Goal: Task Accomplishment & Management: Use online tool/utility

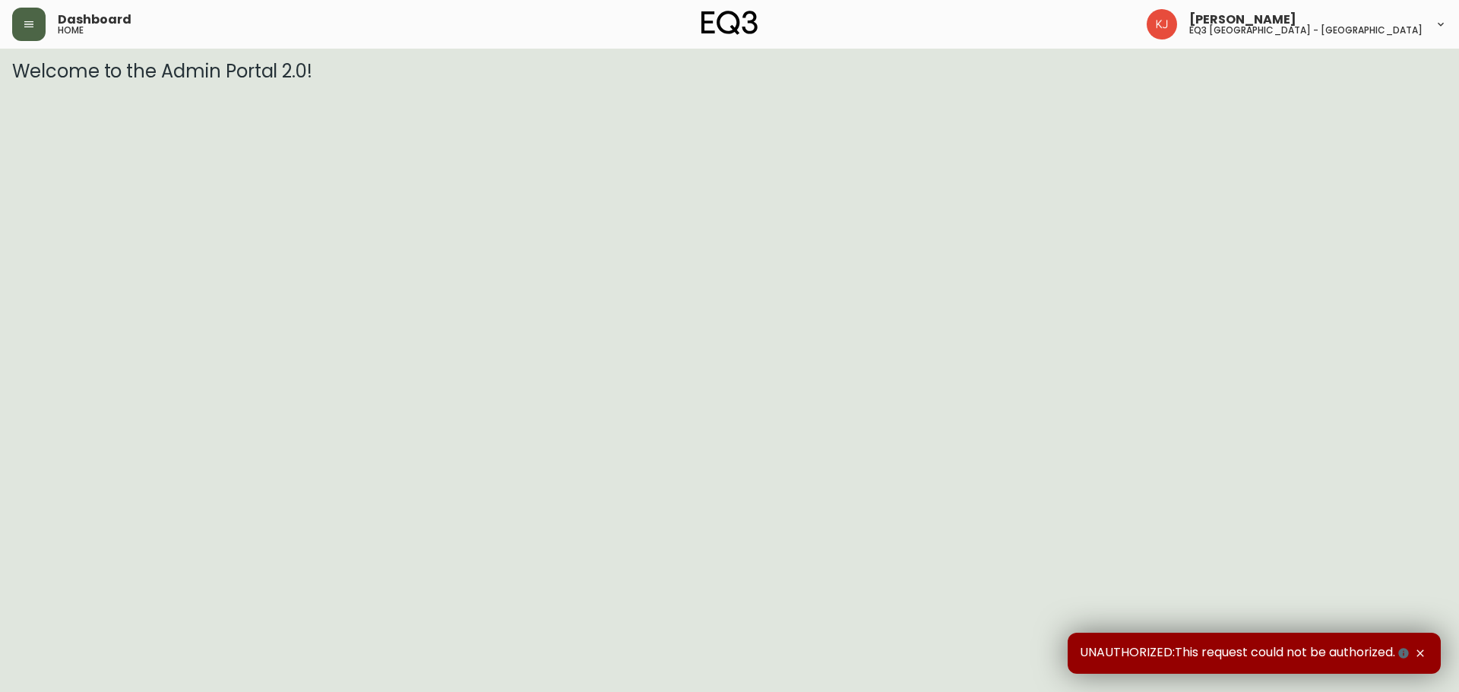
click at [21, 30] on button "button" at bounding box center [28, 24] width 33 height 33
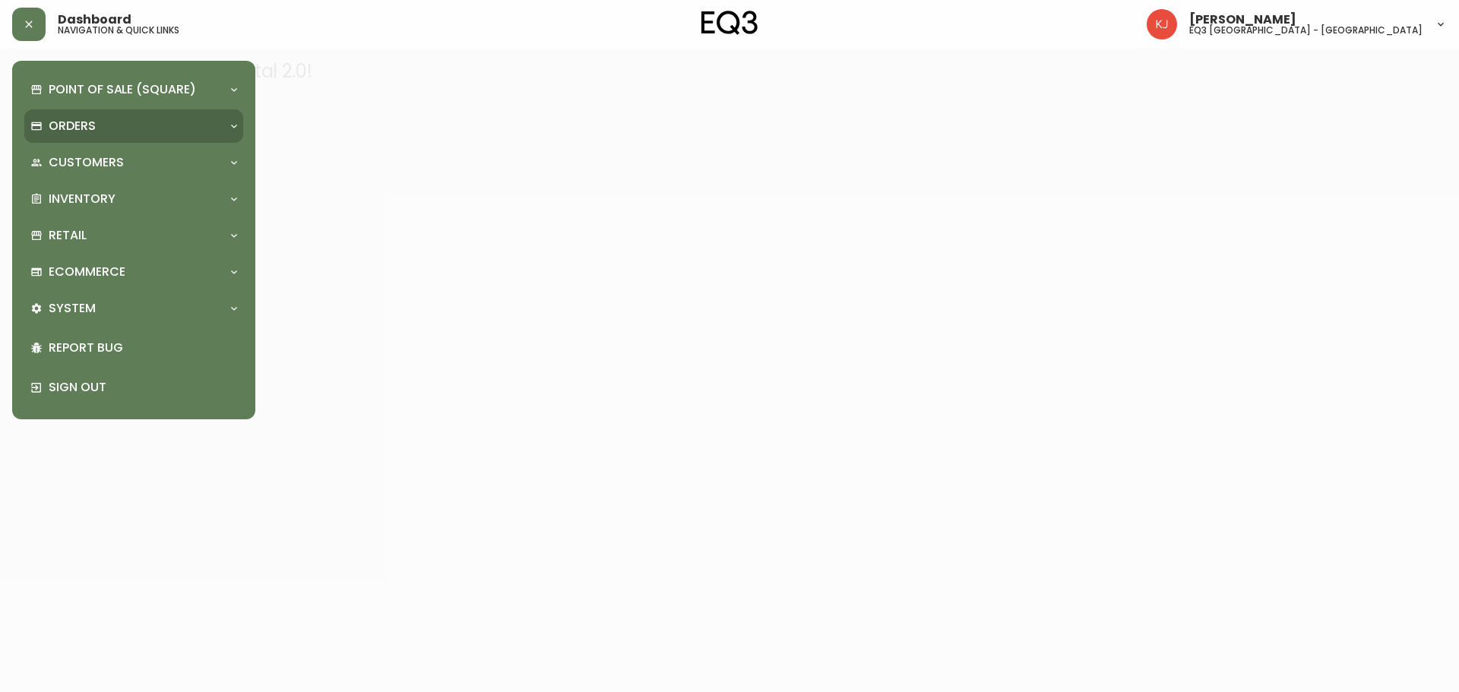
click at [119, 126] on div "Orders" at bounding box center [125, 126] width 191 height 17
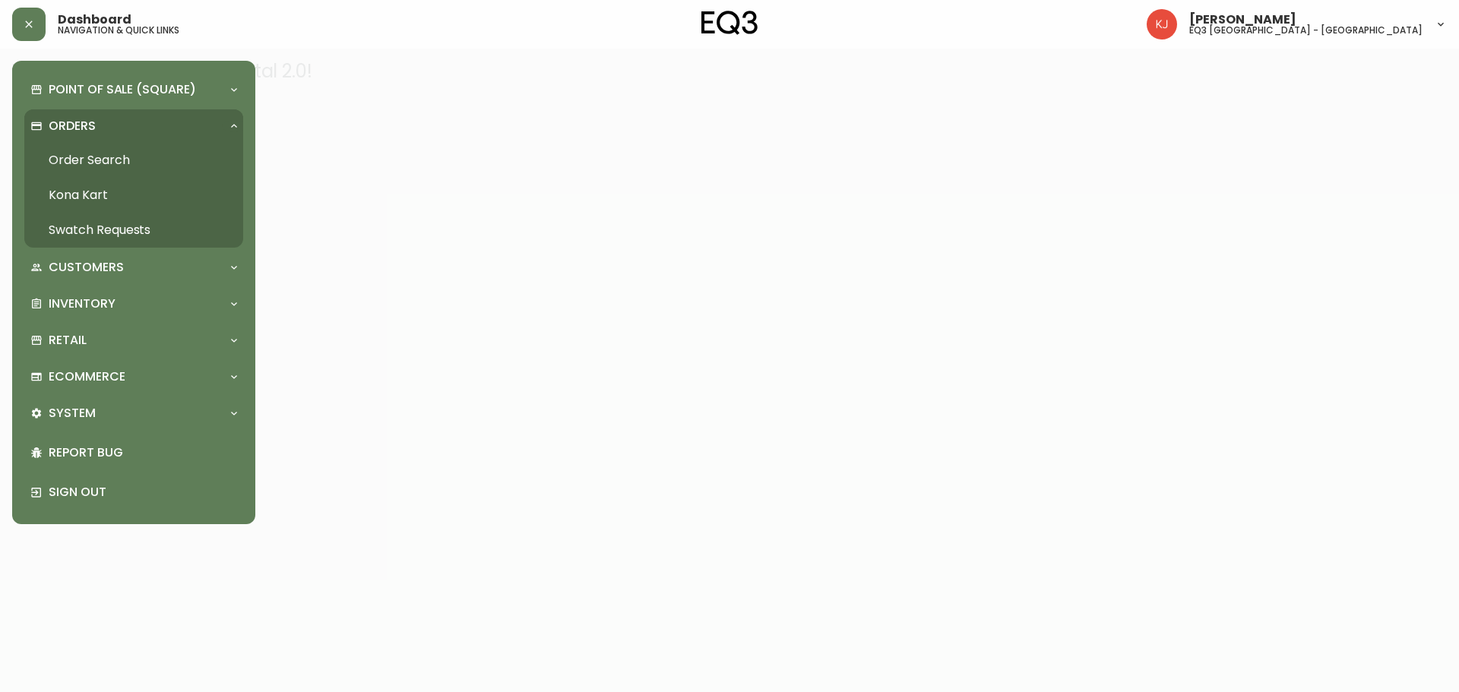
click at [119, 126] on div "Orders" at bounding box center [125, 126] width 191 height 17
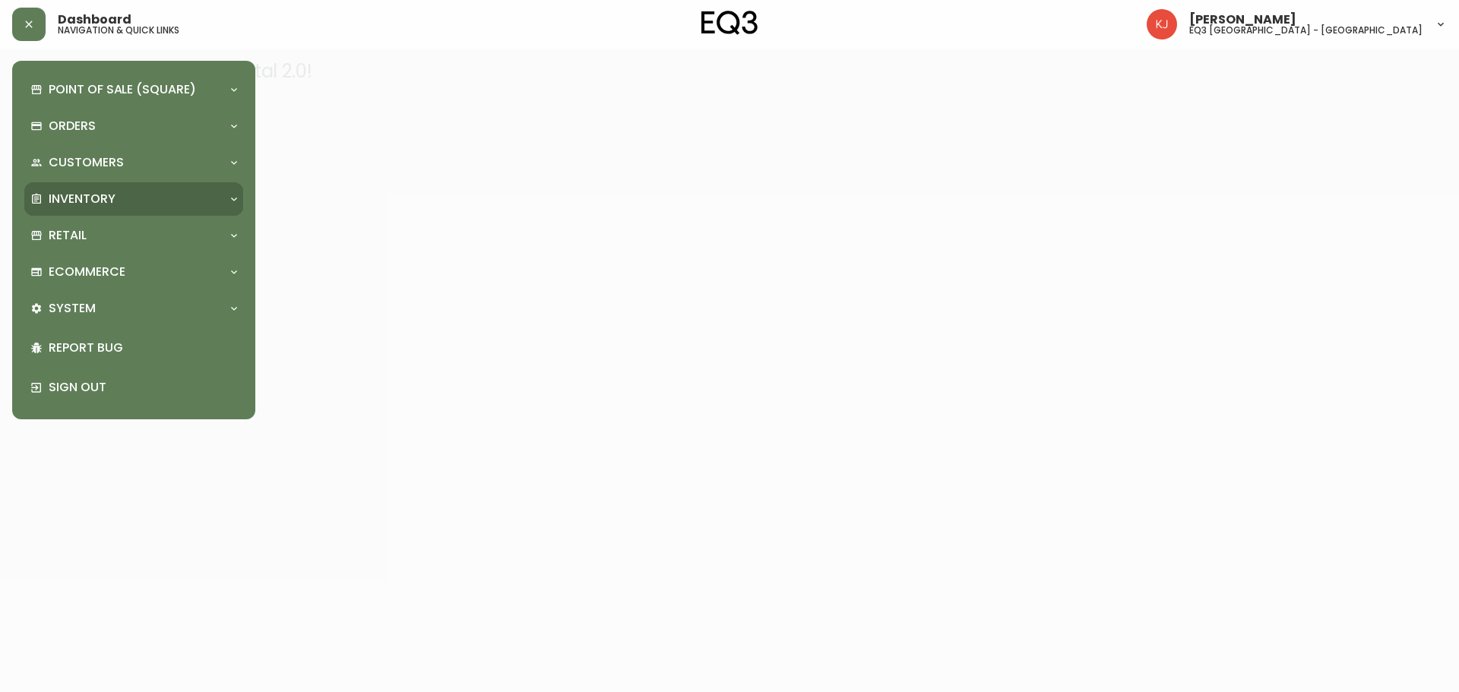
click at [141, 198] on div "Inventory" at bounding box center [125, 199] width 191 height 17
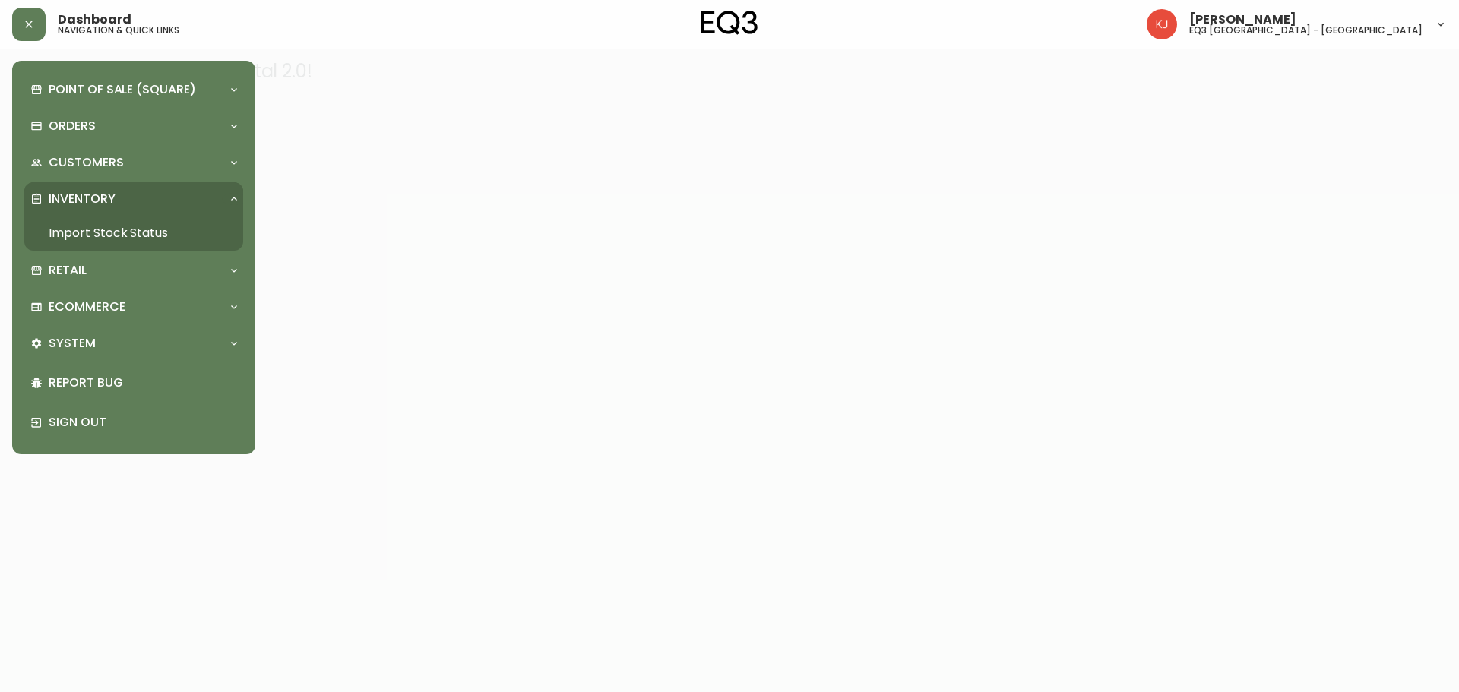
click at [141, 198] on div "Inventory" at bounding box center [125, 199] width 191 height 17
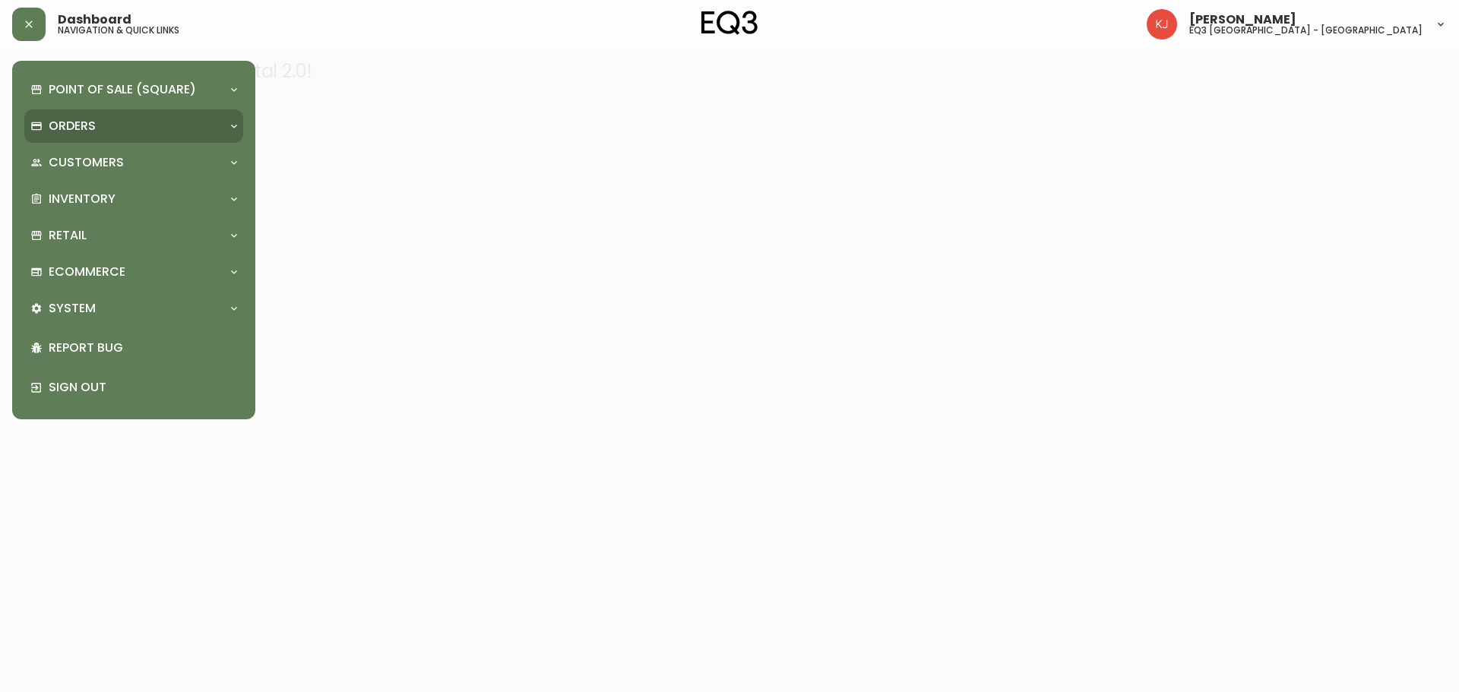
click at [134, 138] on div "Orders" at bounding box center [133, 125] width 219 height 33
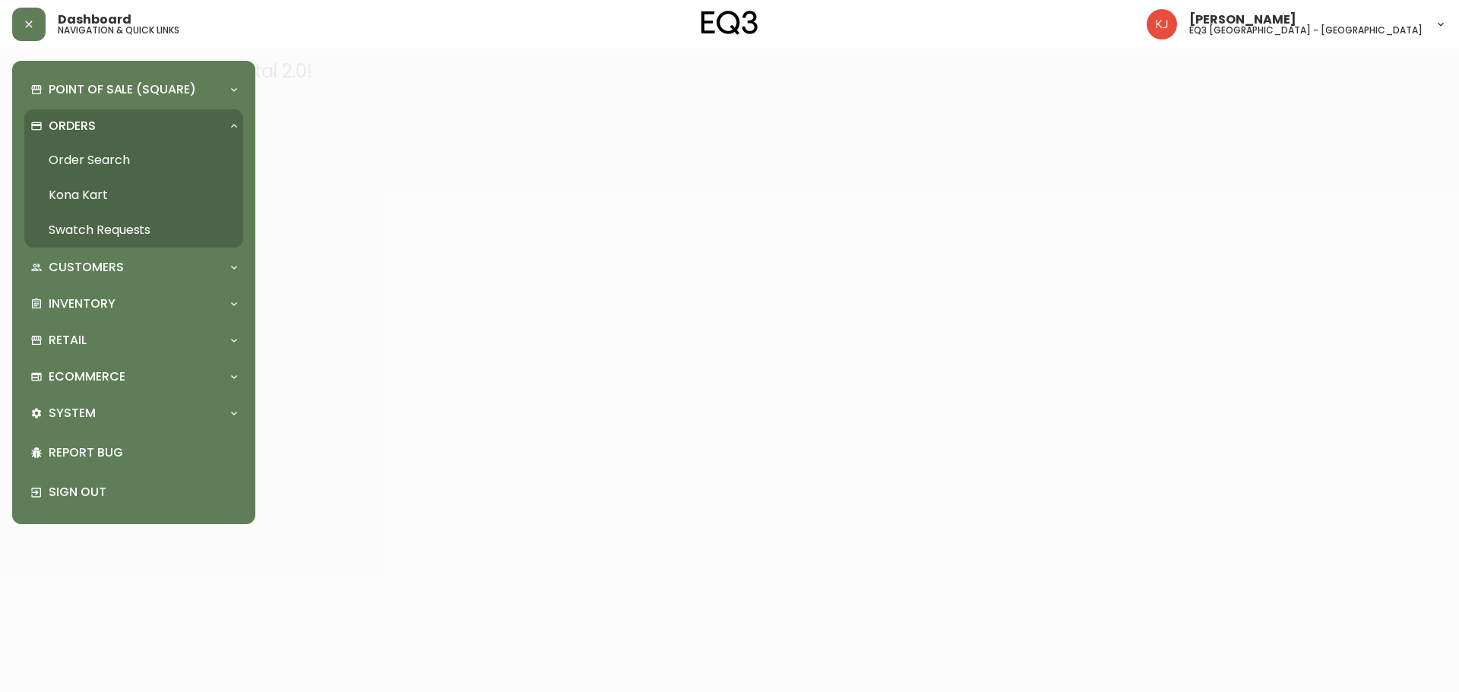
click at [134, 138] on div "Orders" at bounding box center [133, 125] width 219 height 33
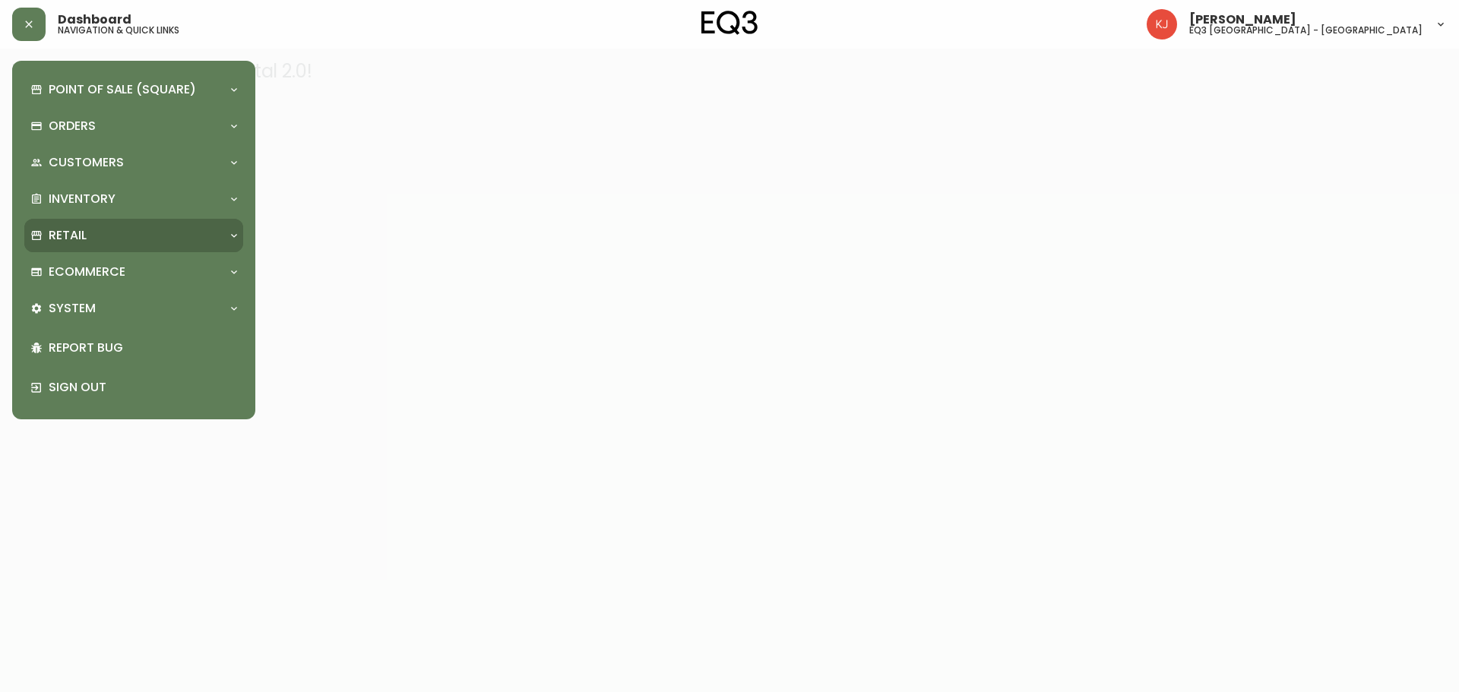
click at [136, 243] on div "Retail" at bounding box center [125, 235] width 191 height 17
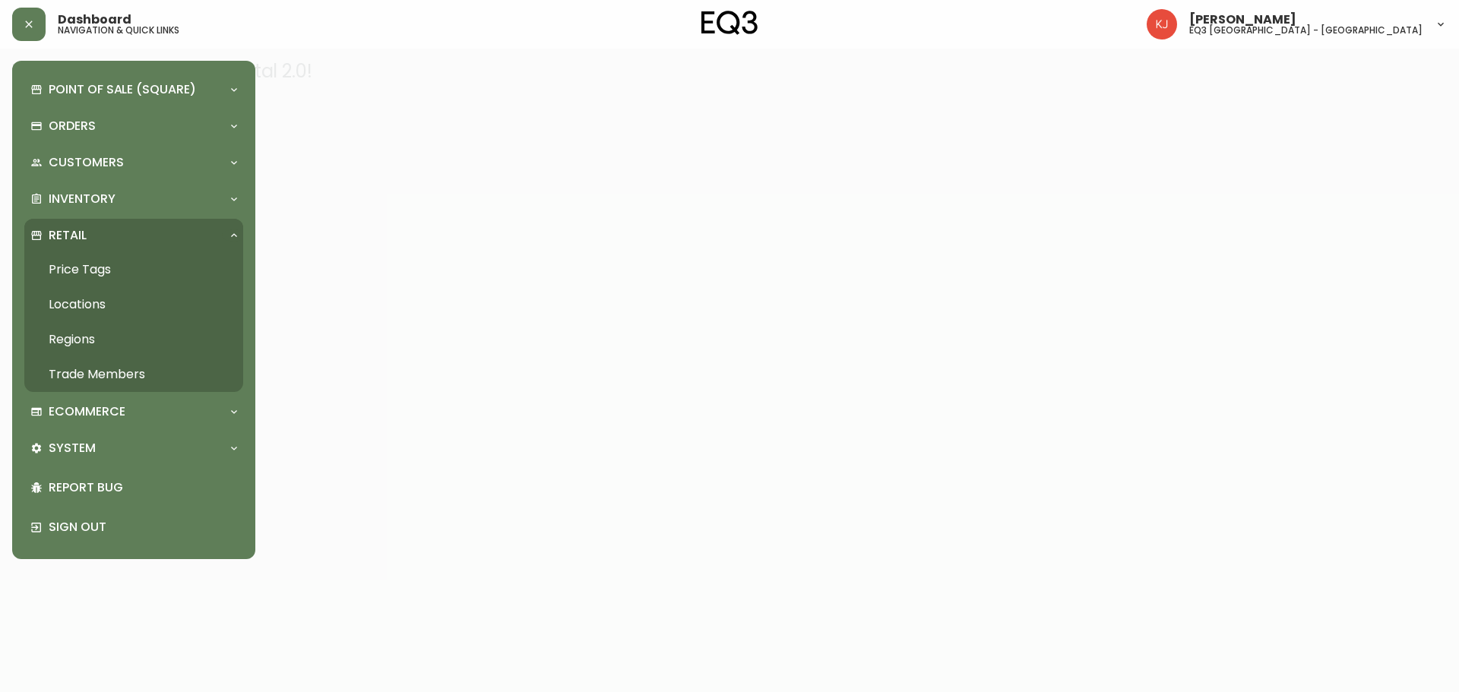
click at [109, 266] on link "Price Tags" at bounding box center [133, 269] width 219 height 35
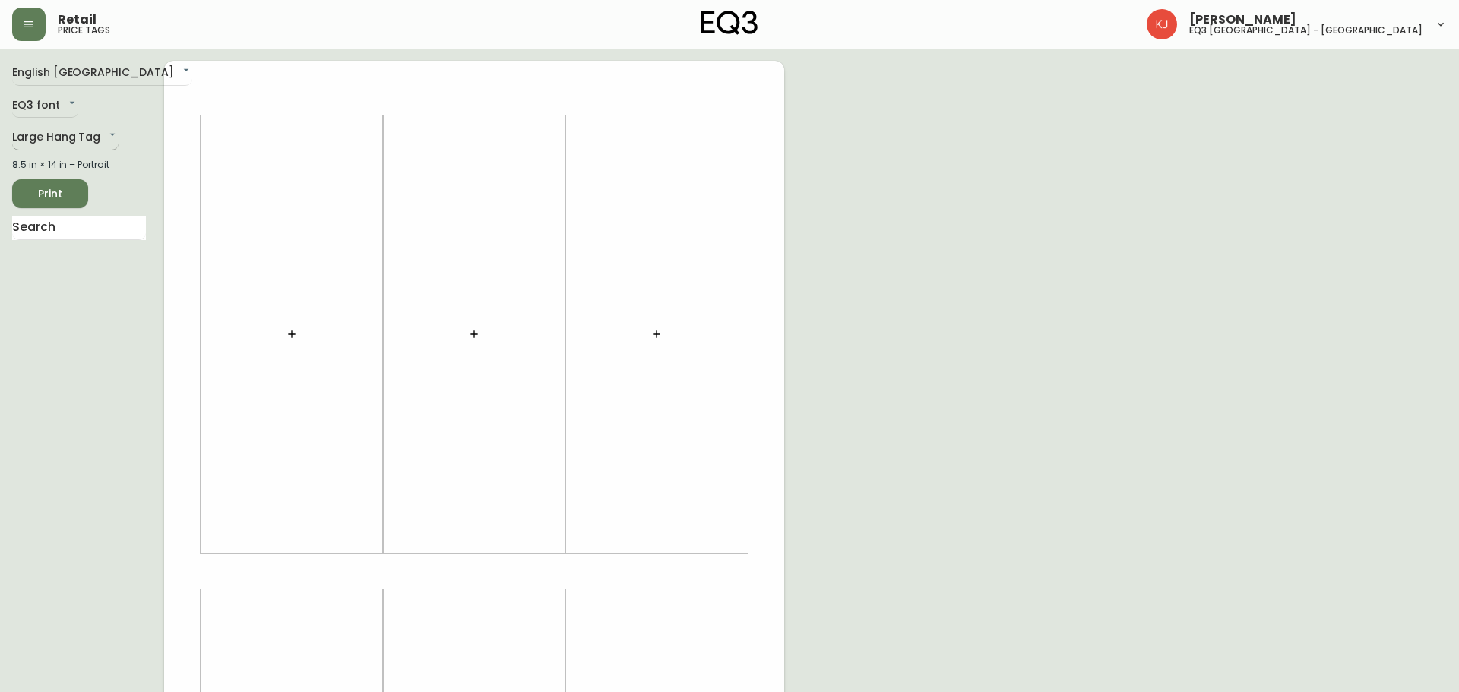
click at [102, 146] on body "Retail price tags [PERSON_NAME] eq3 [GEOGRAPHIC_DATA] - [GEOGRAPHIC_DATA] Engli…" at bounding box center [729, 541] width 1459 height 1082
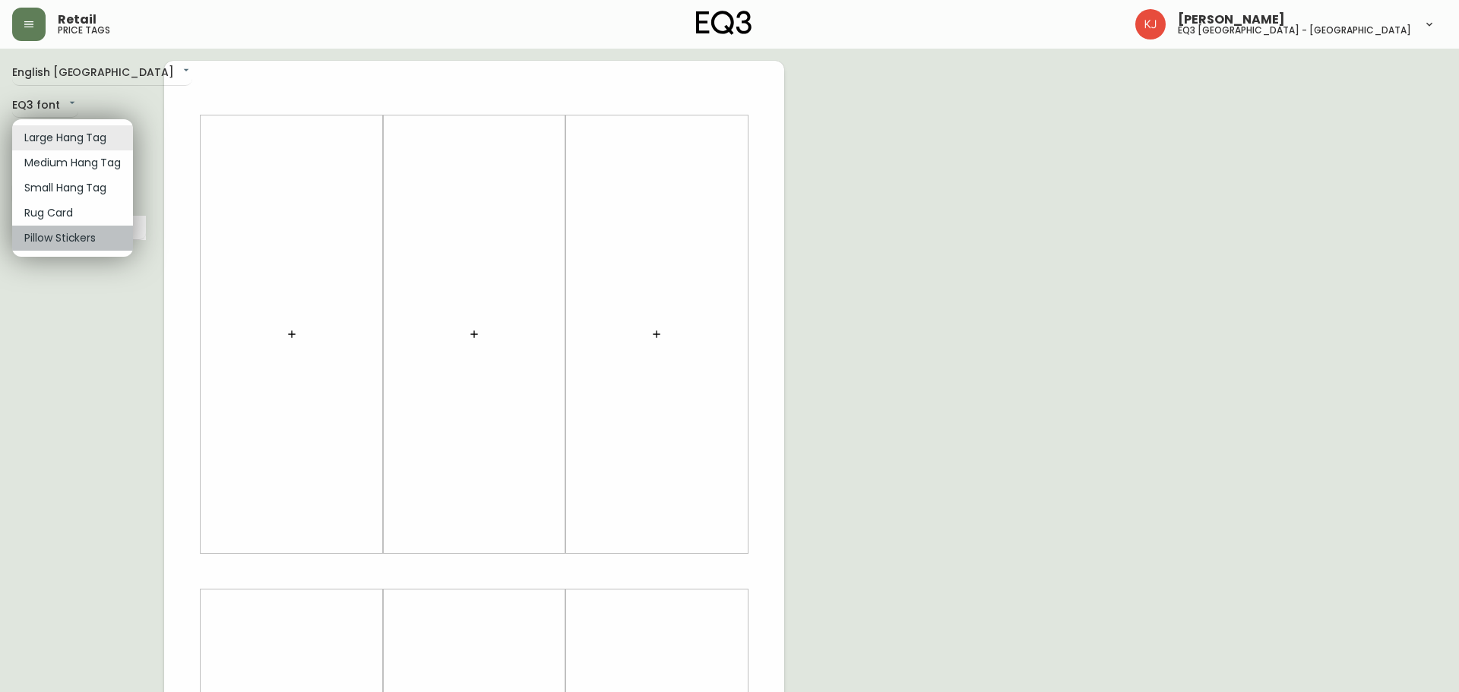
click at [83, 233] on li "Pillow Stickers" at bounding box center [72, 238] width 121 height 25
type input "pillows"
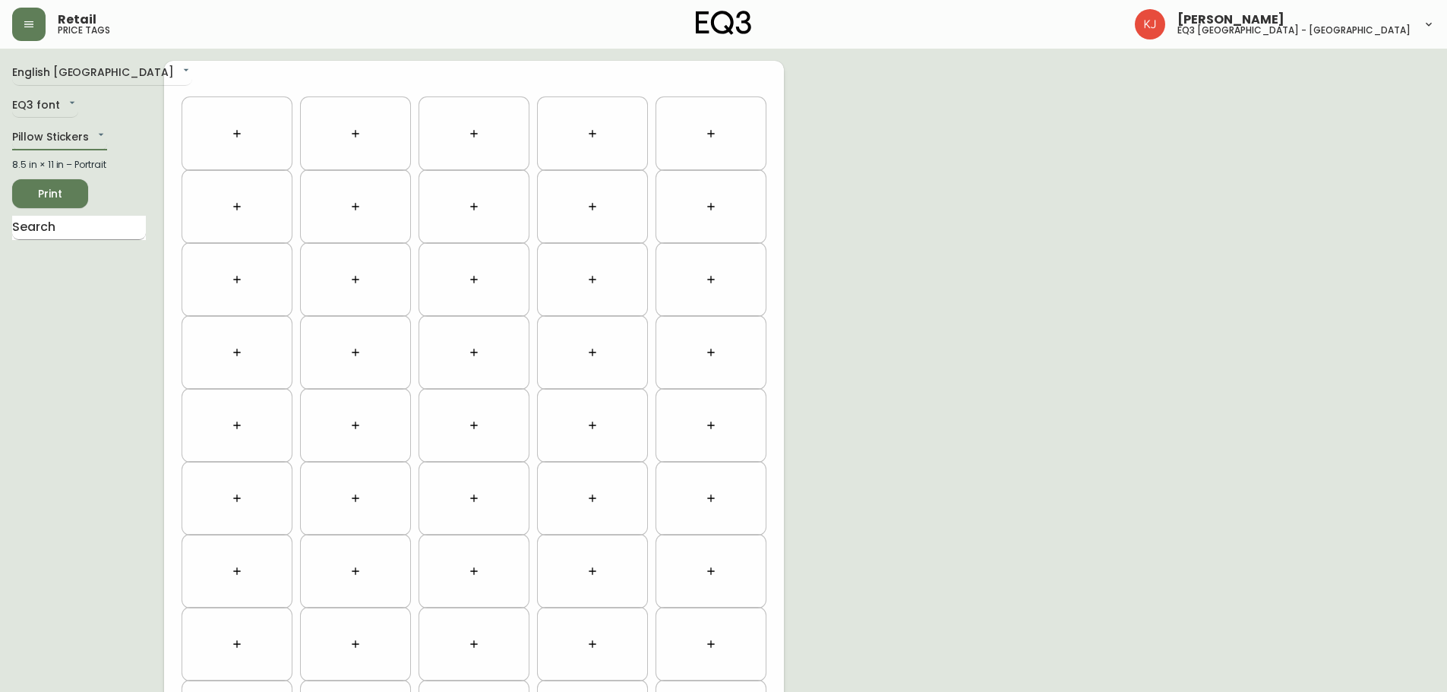
click at [71, 234] on input "text" at bounding box center [79, 228] width 134 height 24
type input "BONIFACE"
drag, startPoint x: 63, startPoint y: 268, endPoint x: 241, endPoint y: 115, distance: 234.4
click at [241, 115] on div "English Canada en_CA EQ3 font EQ3 Pillow Stickers pillows 8.5 in × 11 in – Port…" at bounding box center [723, 462] width 1423 height 802
click at [92, 133] on body "Retail price tags [PERSON_NAME] eq3 [GEOGRAPHIC_DATA] - [GEOGRAPHIC_DATA] Engli…" at bounding box center [729, 431] width 1459 height 863
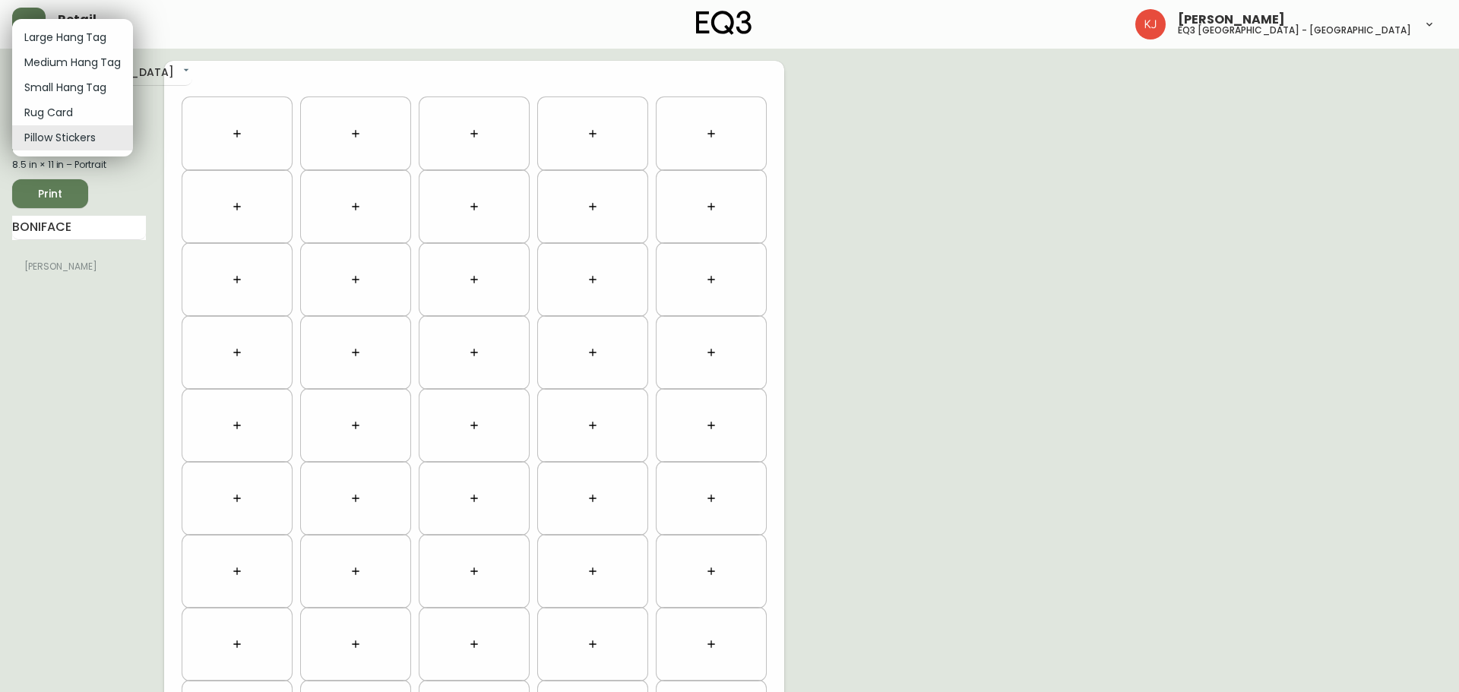
click at [92, 93] on li "Small Hang Tag" at bounding box center [72, 87] width 121 height 25
type input "small"
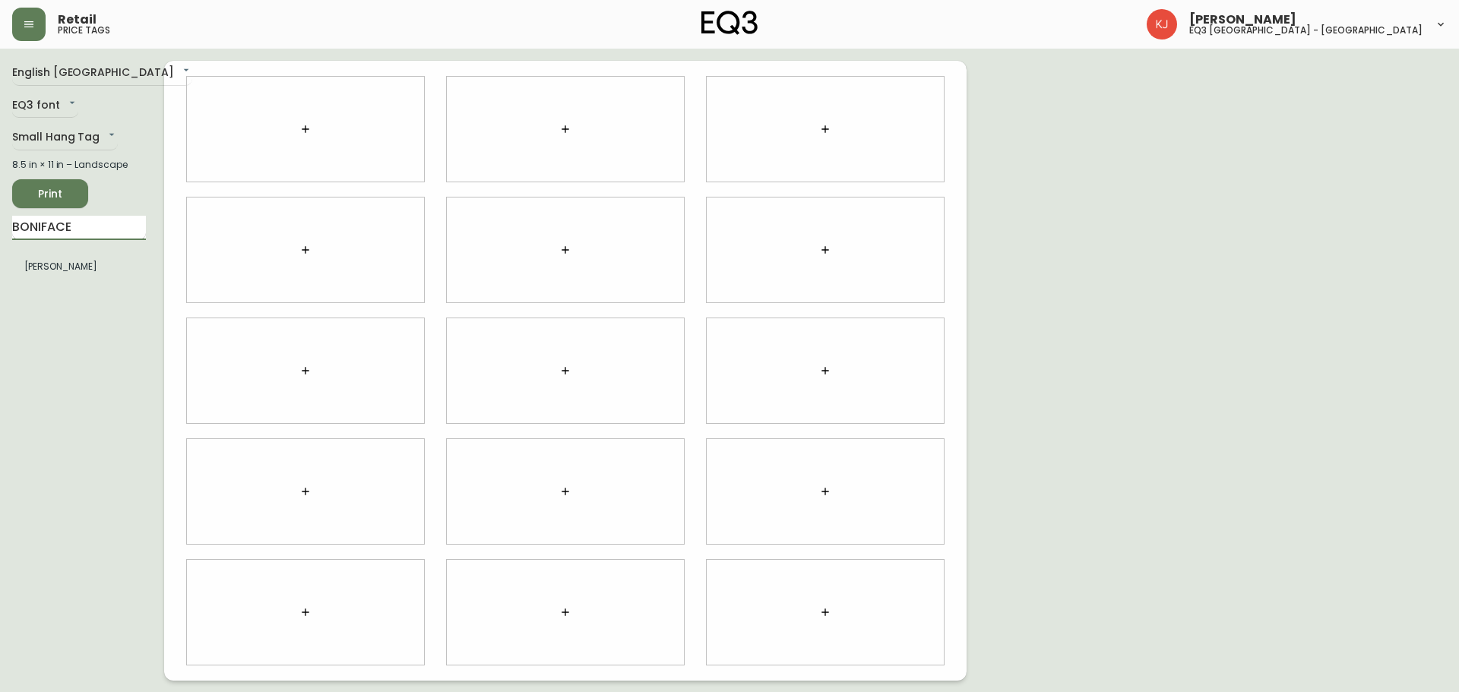
click at [91, 226] on input "BONIFACE" at bounding box center [79, 228] width 134 height 24
click at [103, 69] on body "Retail price tags [PERSON_NAME] eq3 [GEOGRAPHIC_DATA] - [GEOGRAPHIC_DATA] Engli…" at bounding box center [729, 340] width 1459 height 681
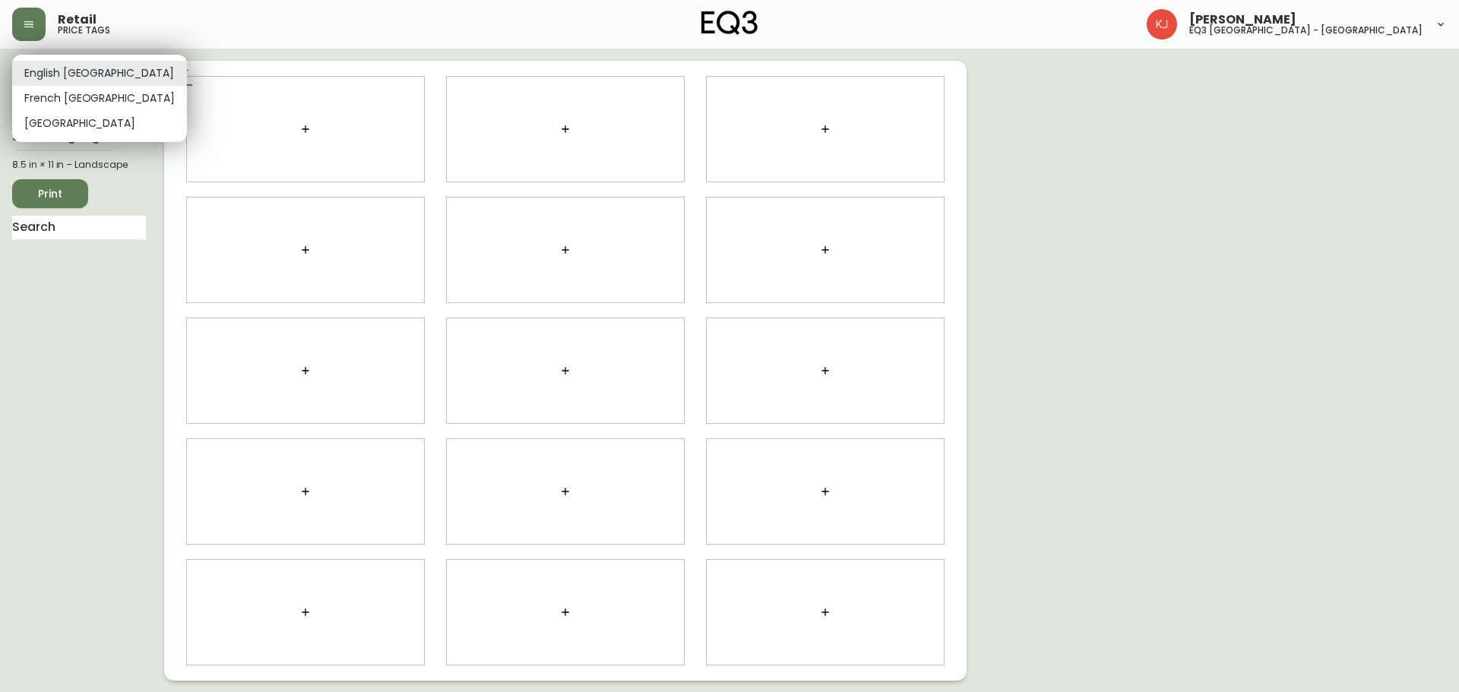
click at [83, 92] on li "French [GEOGRAPHIC_DATA]" at bounding box center [99, 98] width 175 height 25
type input "fr_CA"
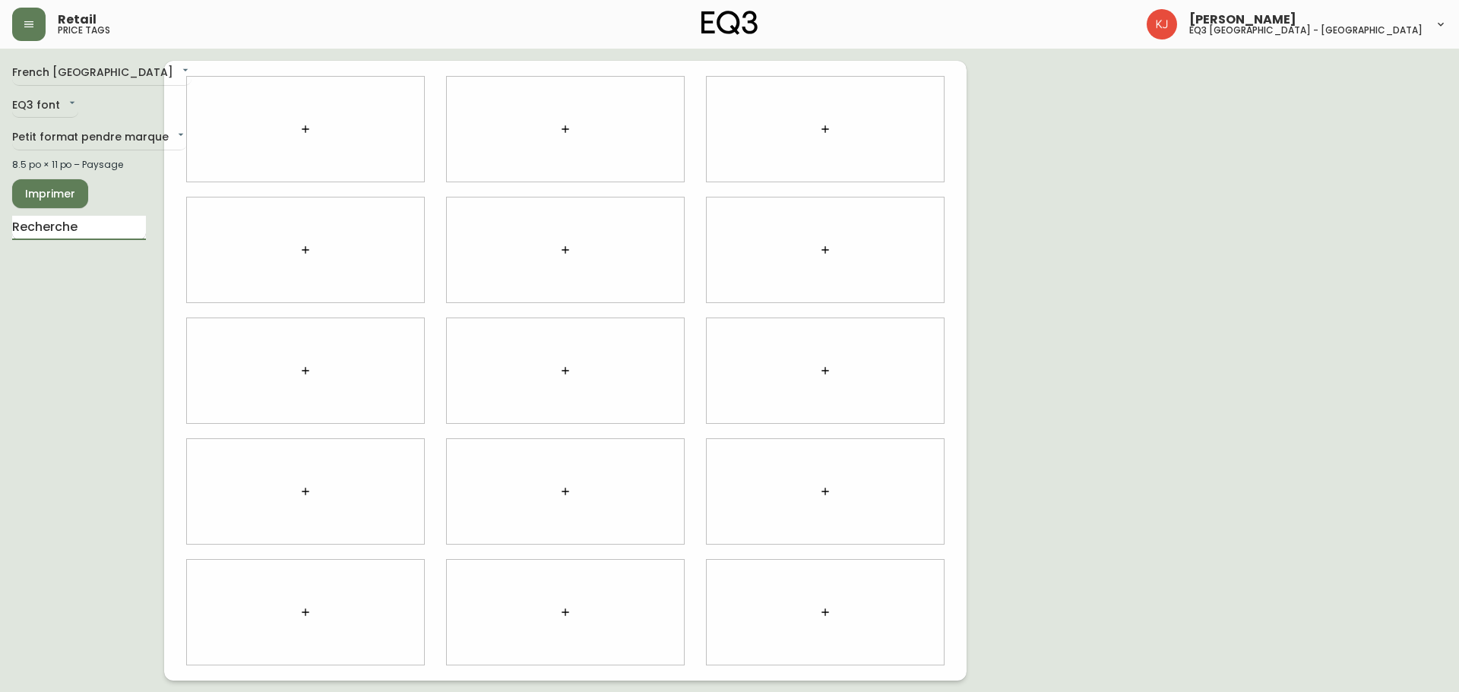
click at [107, 221] on input "text" at bounding box center [79, 228] width 134 height 24
click at [98, 223] on input "text" at bounding box center [79, 228] width 134 height 24
type input "A"
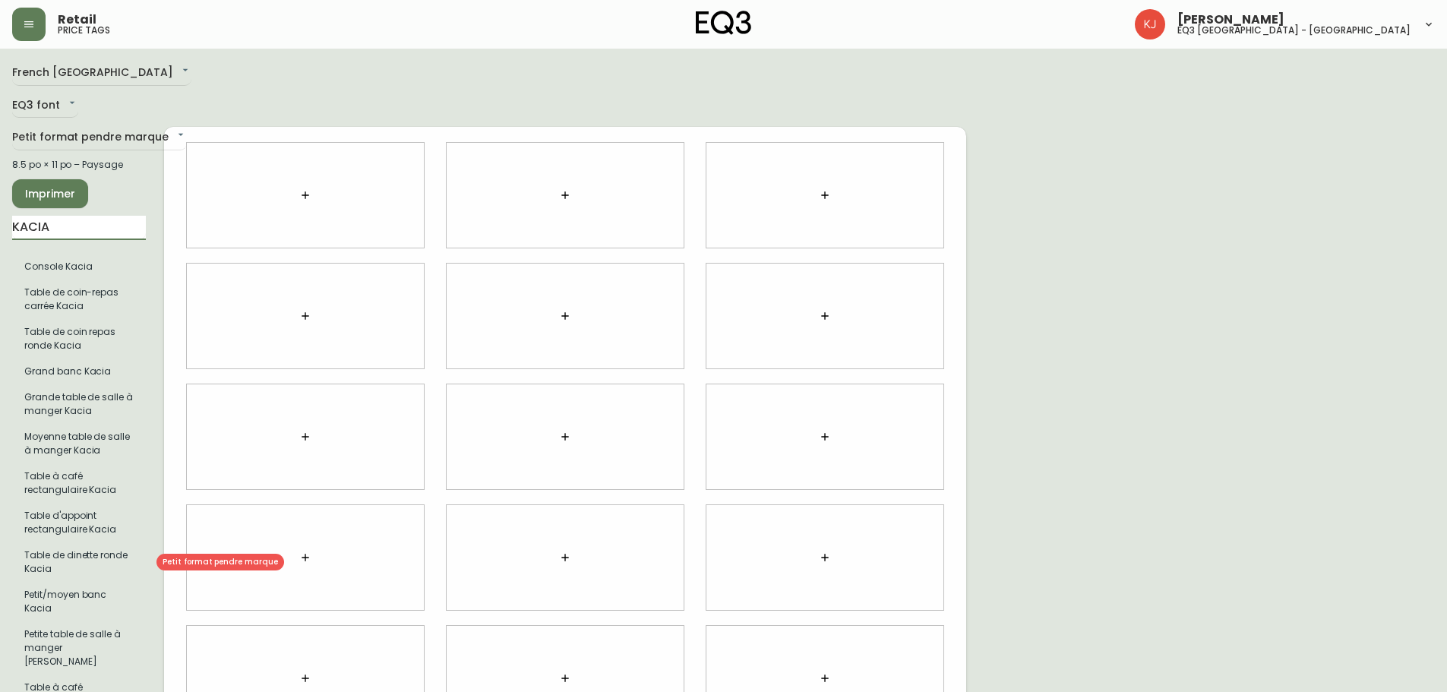
type input "KACIA"
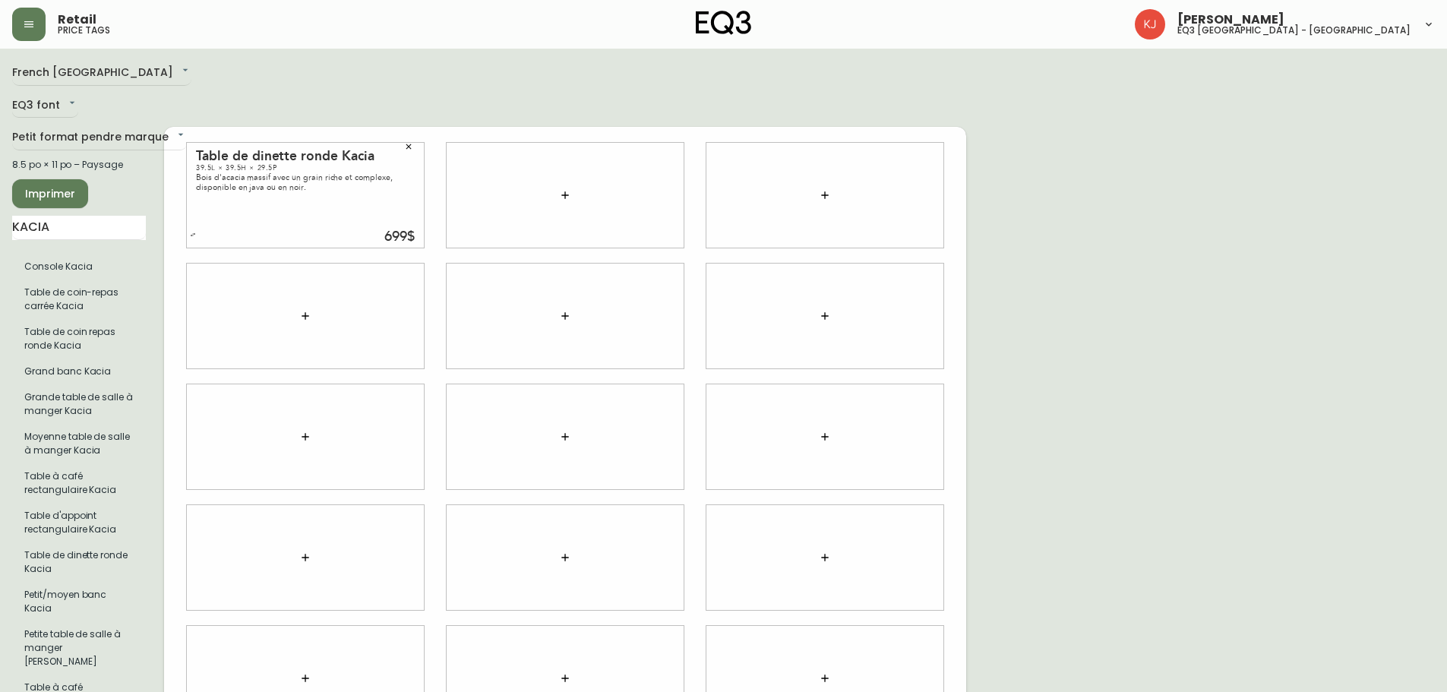
click at [387, 230] on div "699$" at bounding box center [399, 237] width 30 height 14
click at [666, 142] on icon "button" at bounding box center [668, 146] width 9 height 9
click at [116, 236] on input "KACIA" at bounding box center [79, 228] width 134 height 24
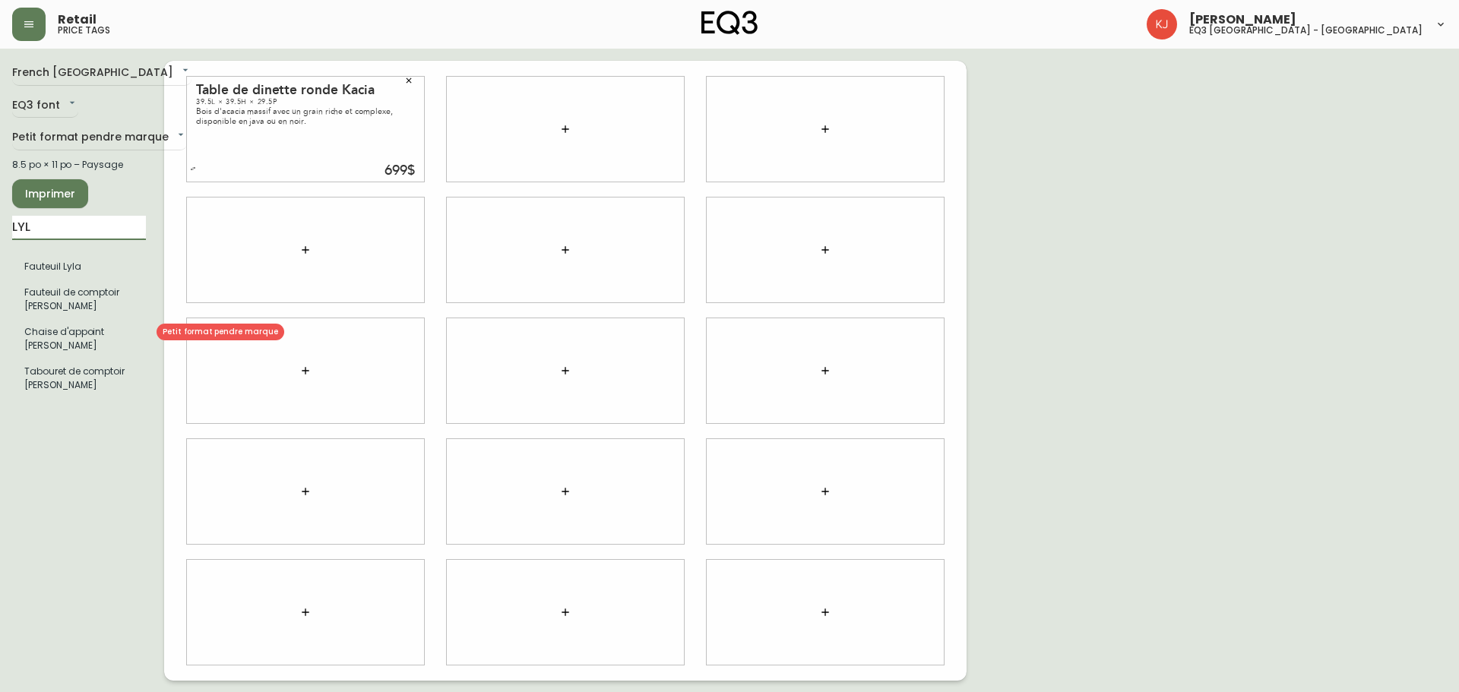
type input "LYL"
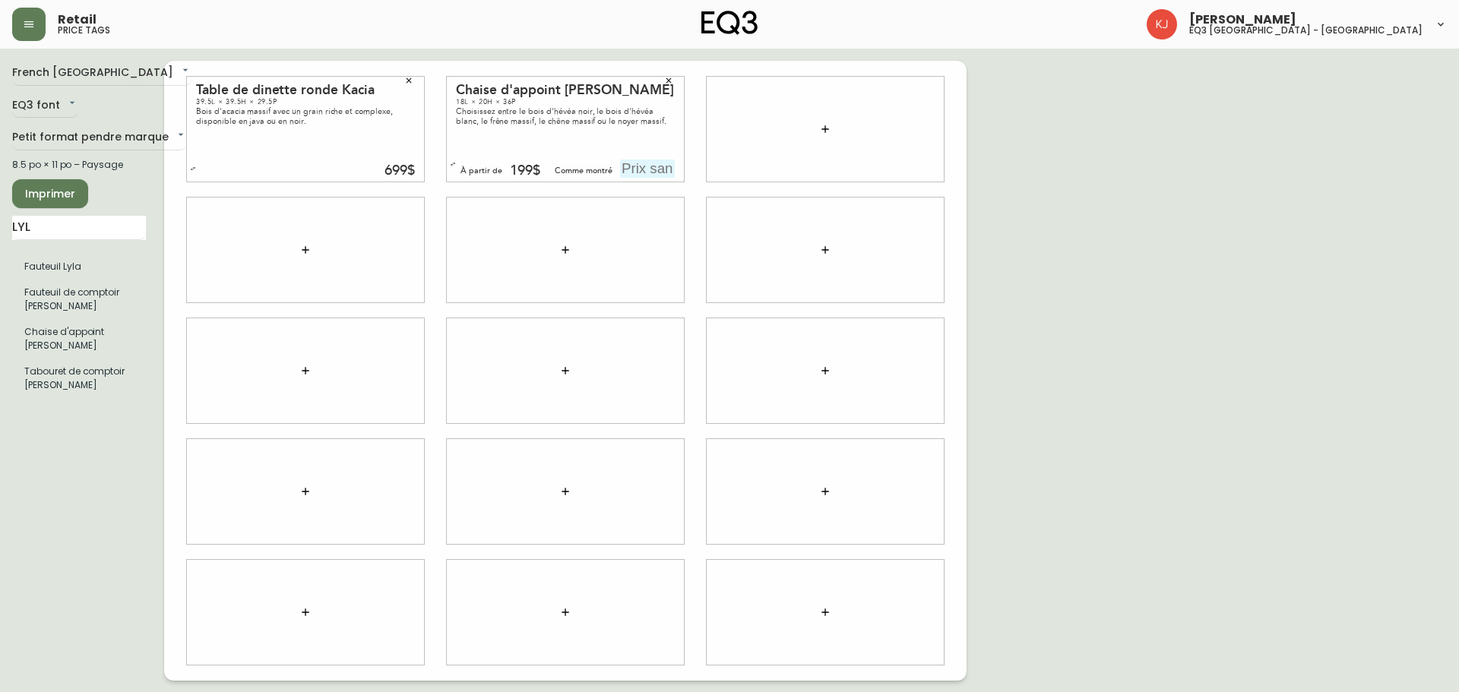
click at [643, 166] on input "text" at bounding box center [647, 169] width 55 height 18
type input "349$"
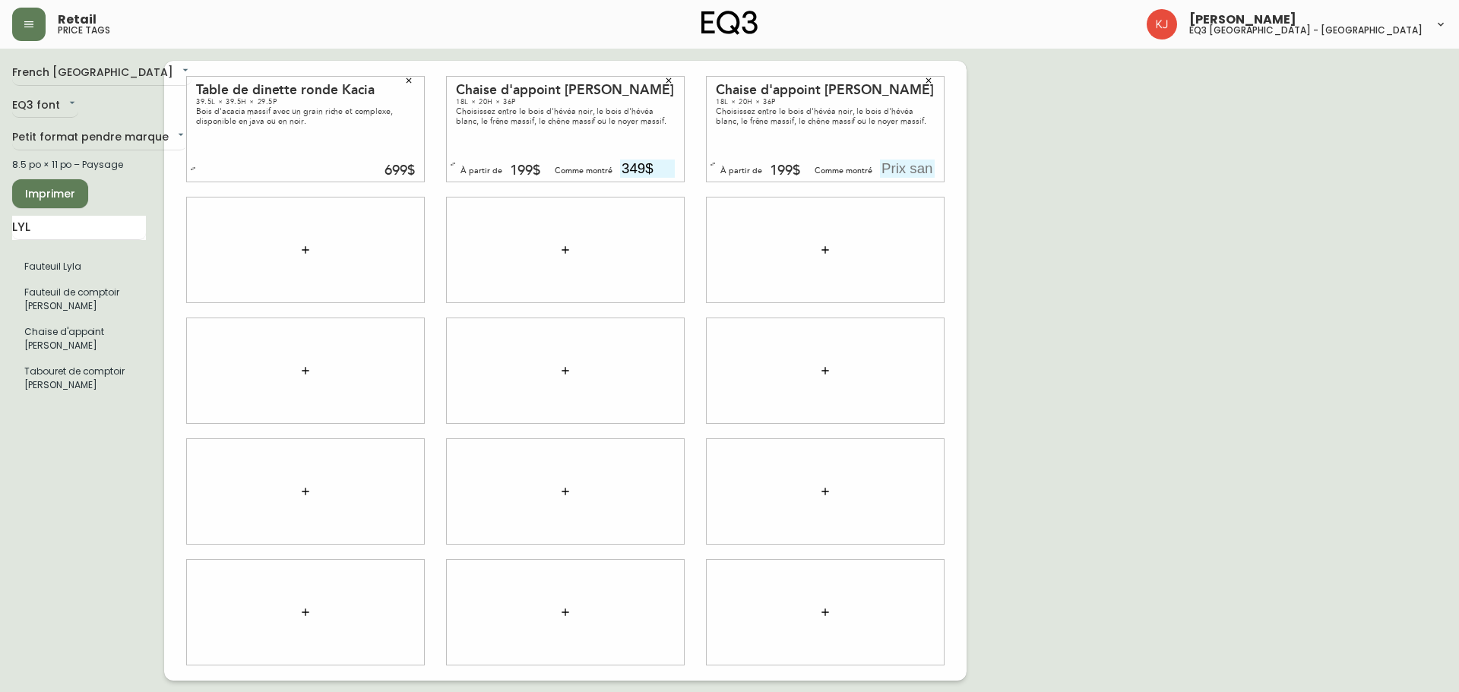
click at [906, 167] on input "text" at bounding box center [907, 169] width 55 height 18
type input "349$"
click at [1026, 160] on div "French Canada fr_CA EQ3 font EQ3 Petit format pendre marque small 8.5 po × 11 p…" at bounding box center [729, 371] width 1435 height 620
click at [49, 201] on span "Imprimer" at bounding box center [50, 194] width 52 height 19
click at [638, 653] on input "text" at bounding box center [647, 652] width 55 height 18
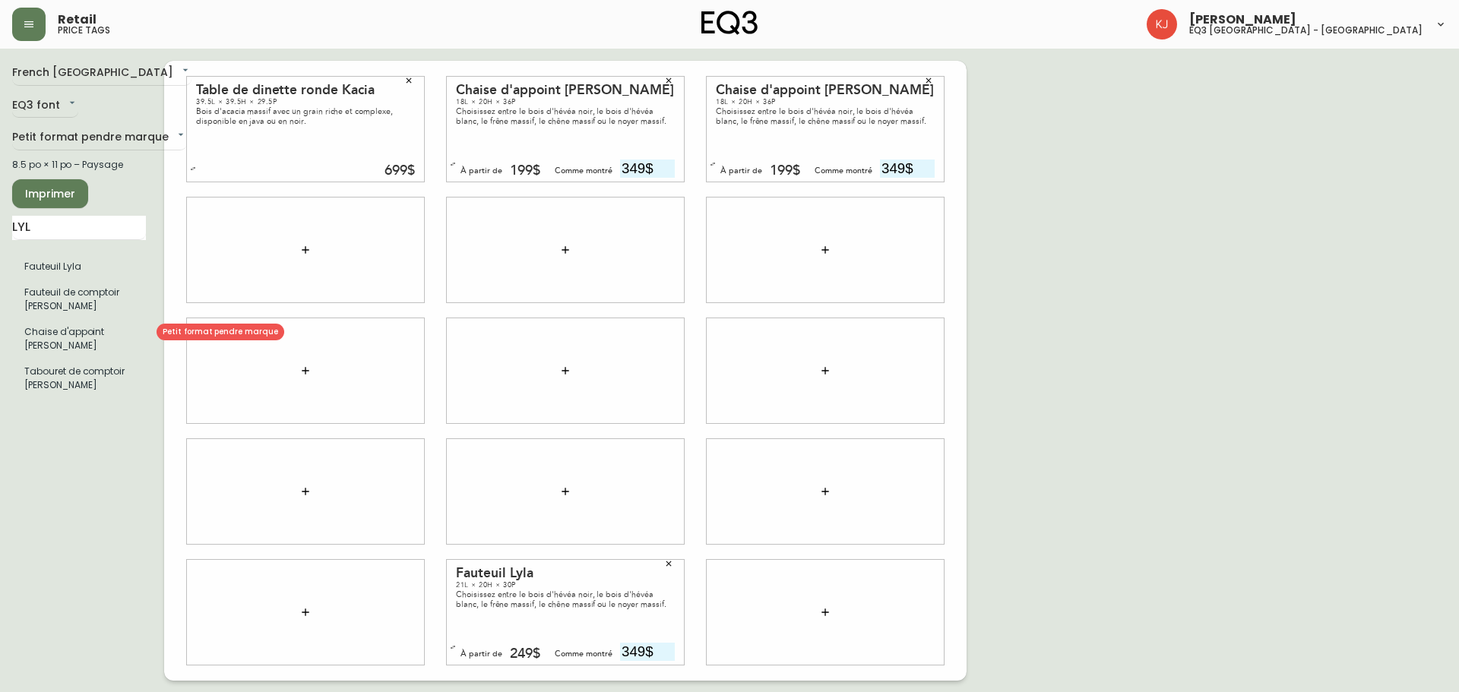
type input "349$"
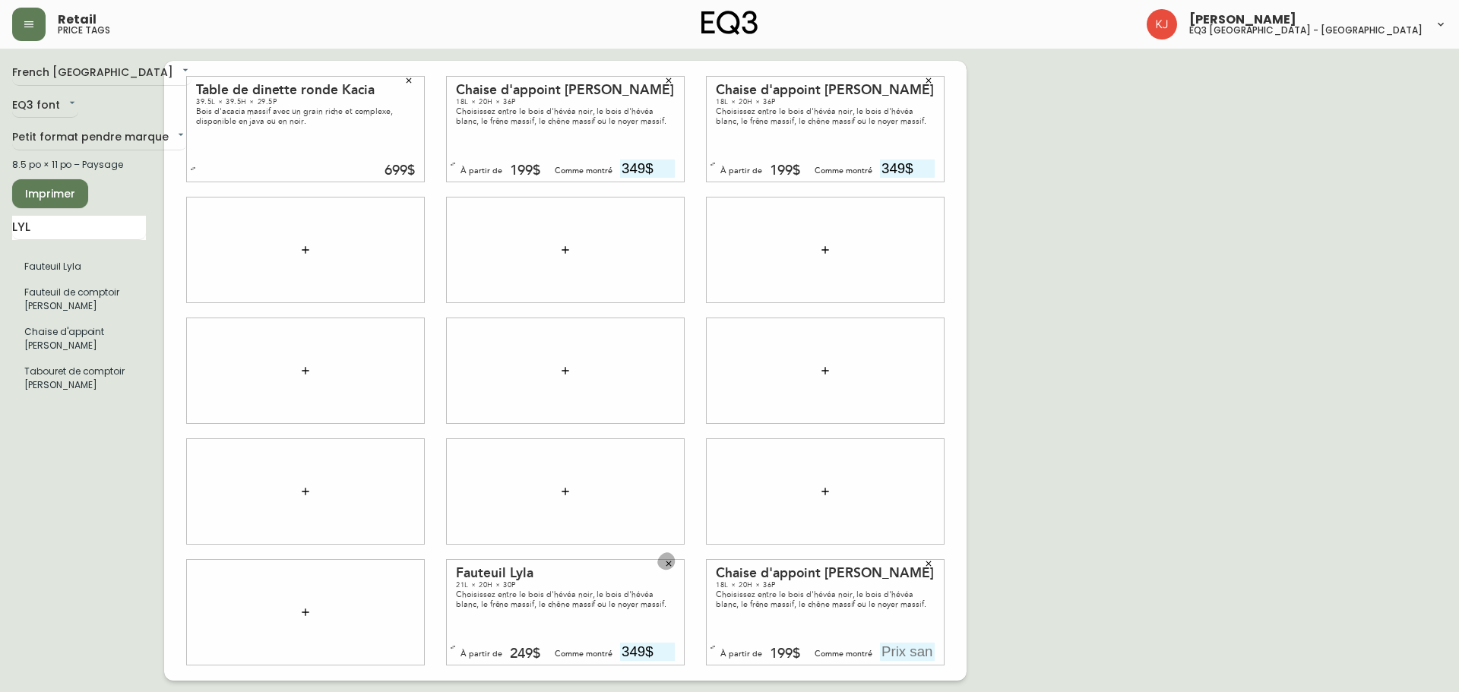
click at [672, 560] on icon "button" at bounding box center [668, 563] width 9 height 9
click at [906, 654] on input "text" at bounding box center [907, 652] width 55 height 18
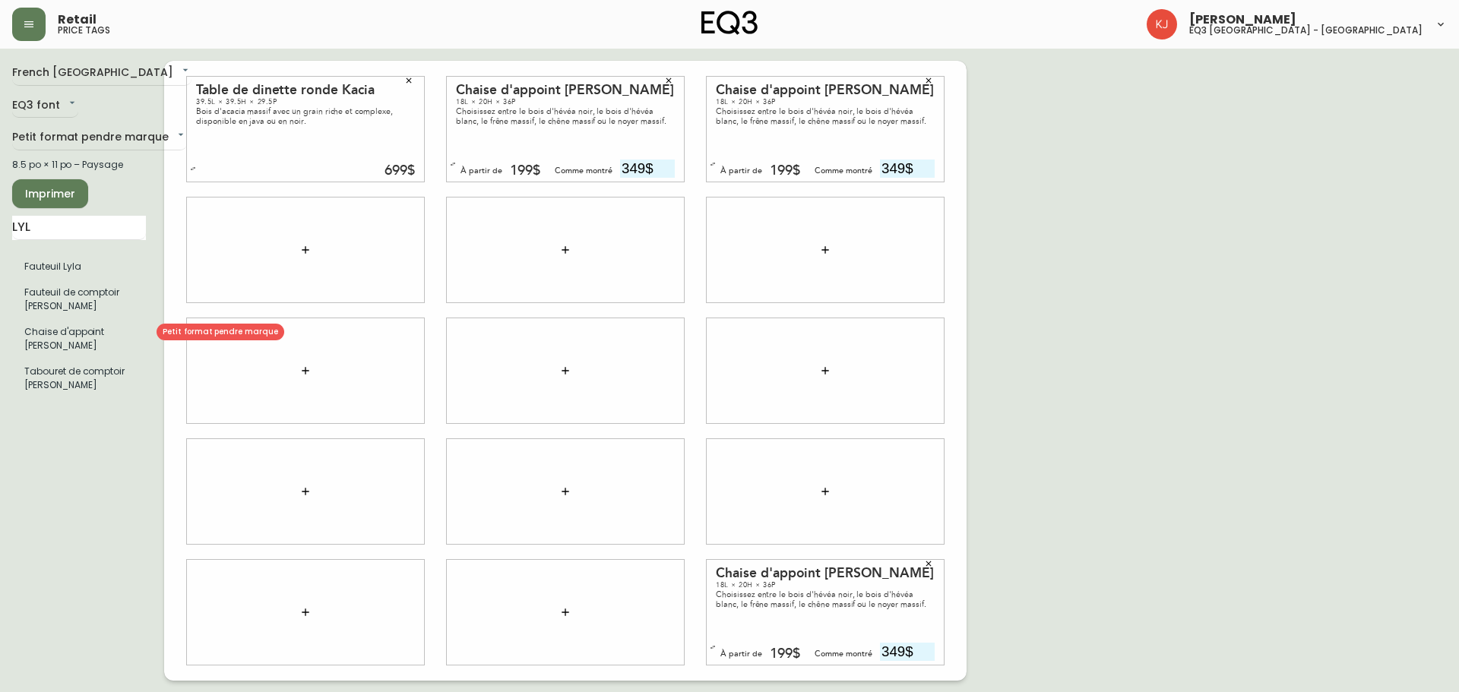
type input "349$"
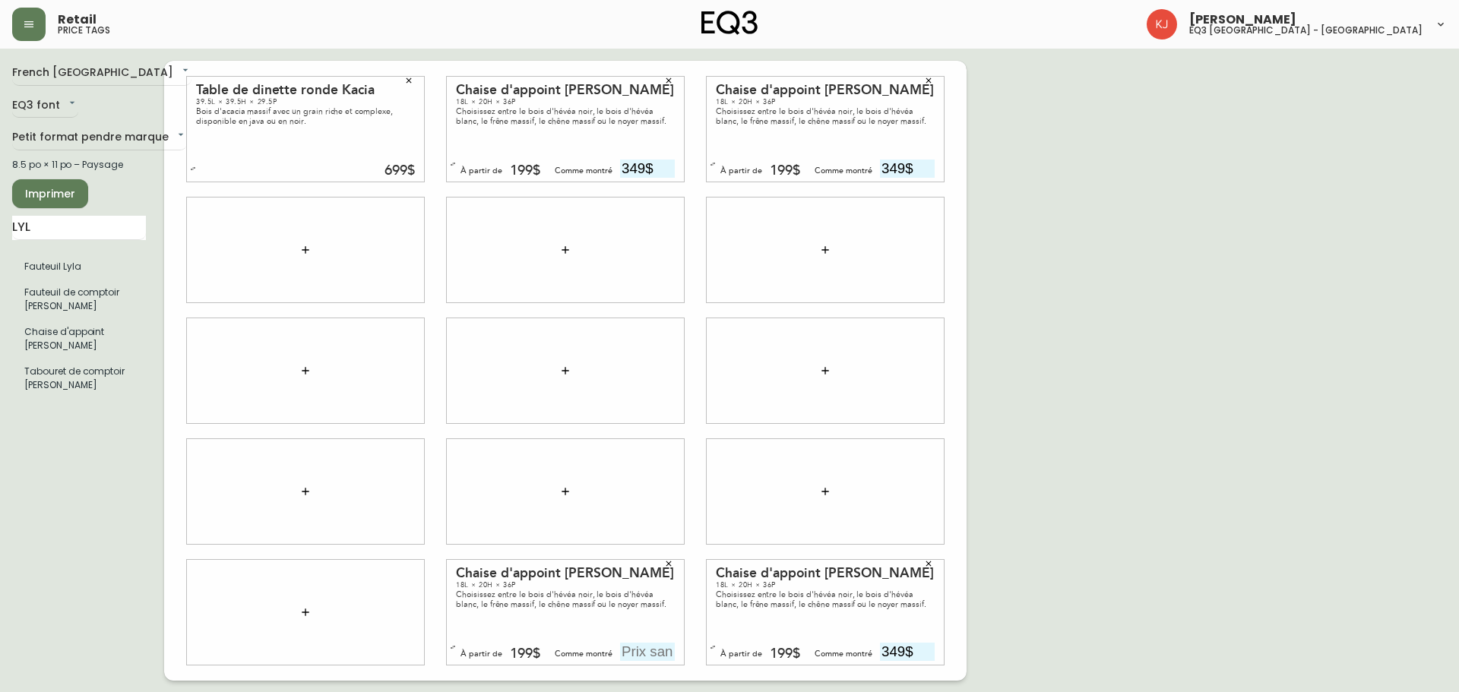
click at [650, 656] on input "text" at bounding box center [647, 652] width 55 height 18
type input "349$"
click at [93, 229] on input "LYL" at bounding box center [79, 228] width 134 height 24
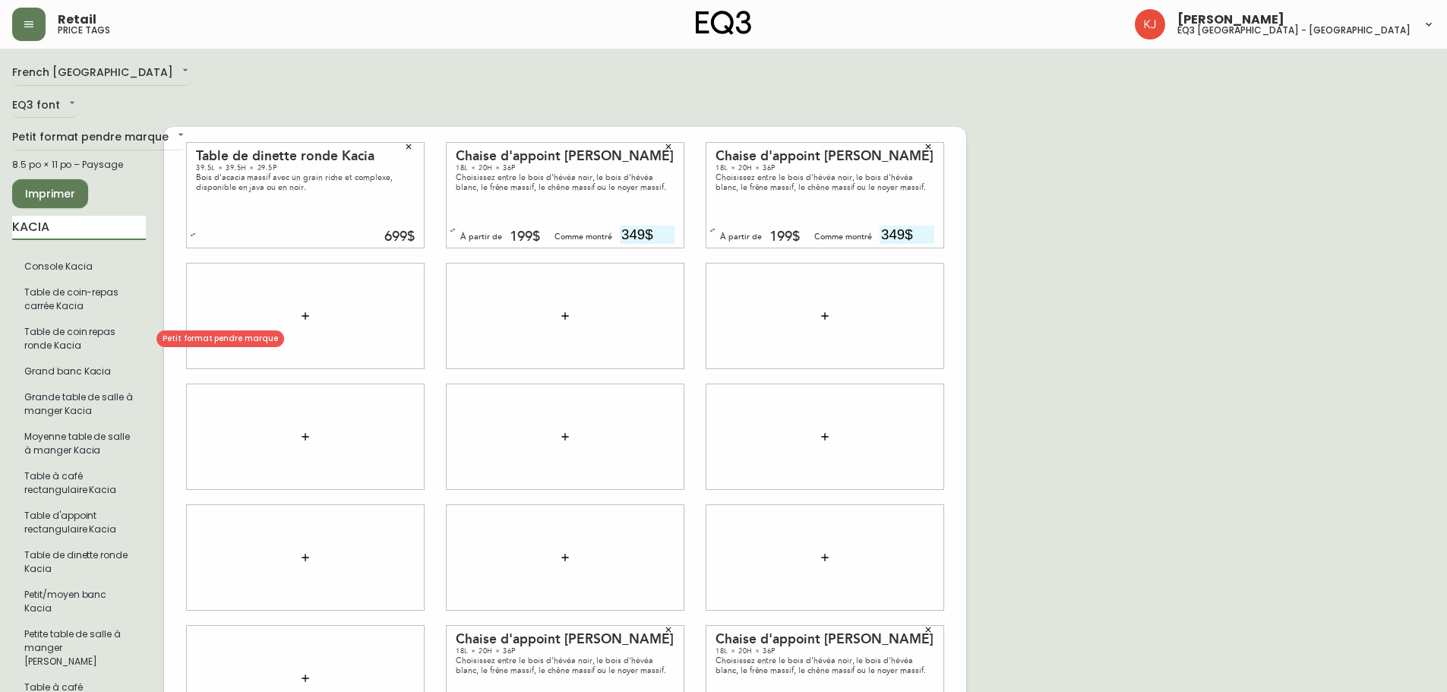
scroll to position [76, 0]
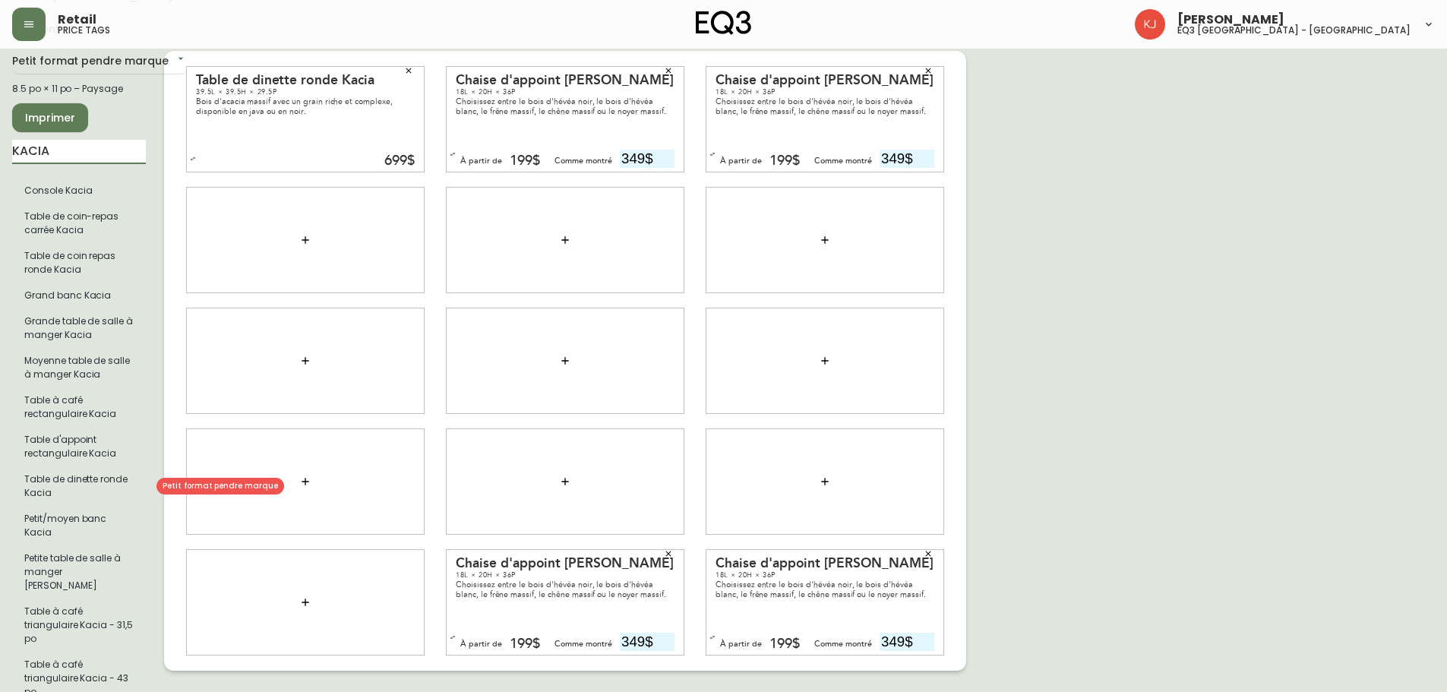
type input "KACIA"
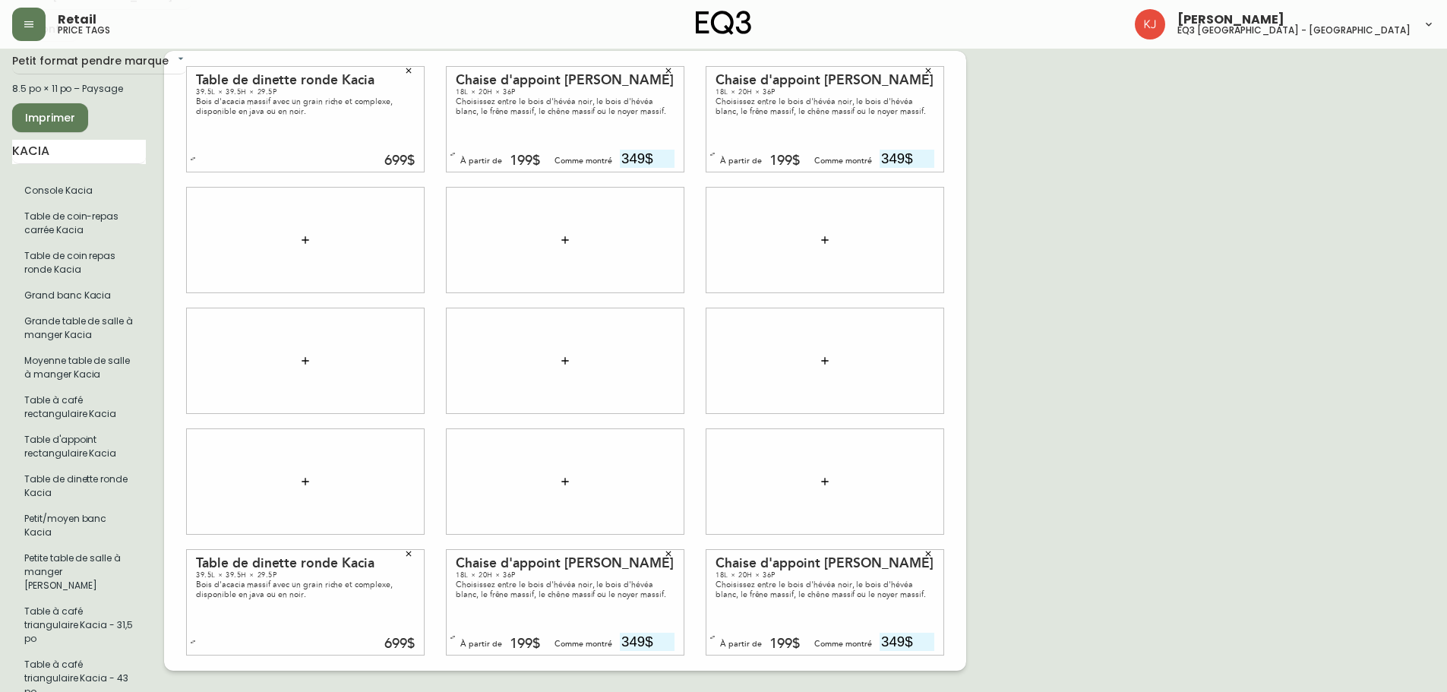
click at [66, 113] on span "Imprimer" at bounding box center [50, 118] width 52 height 19
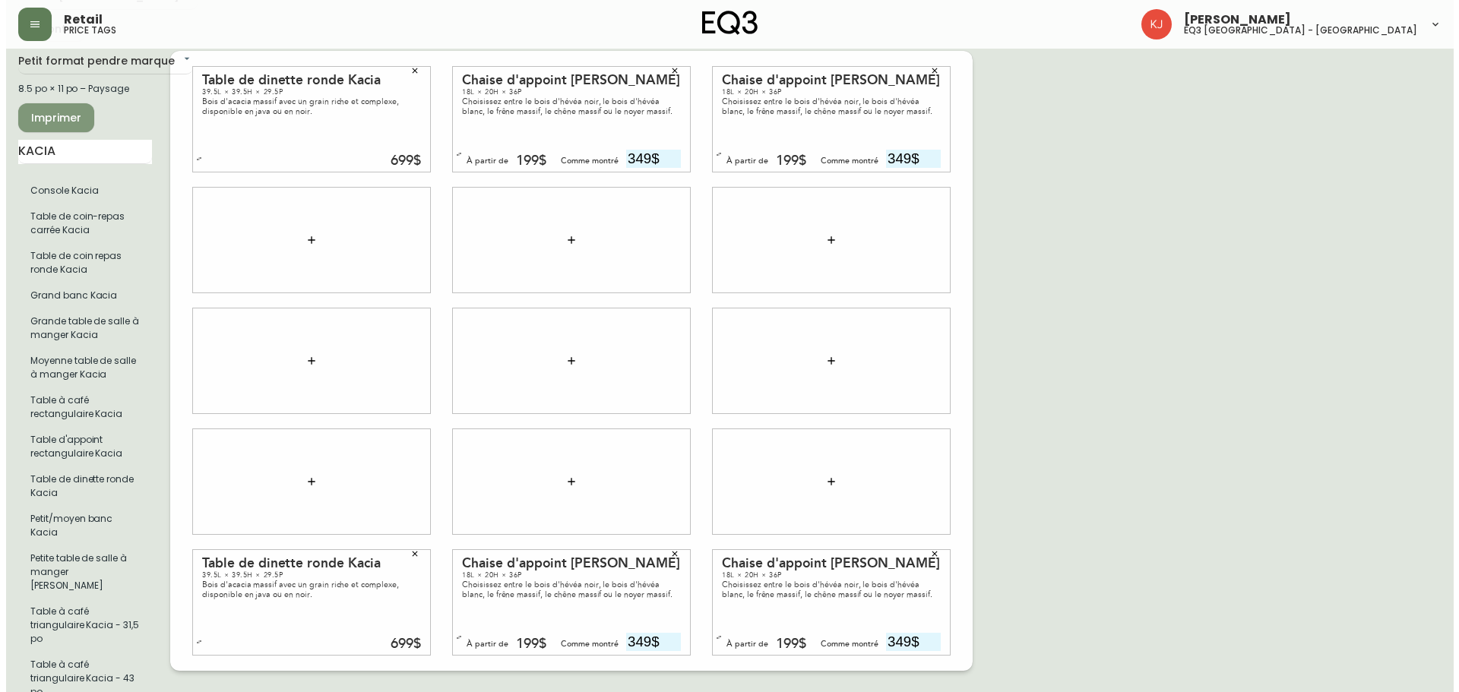
scroll to position [0, 0]
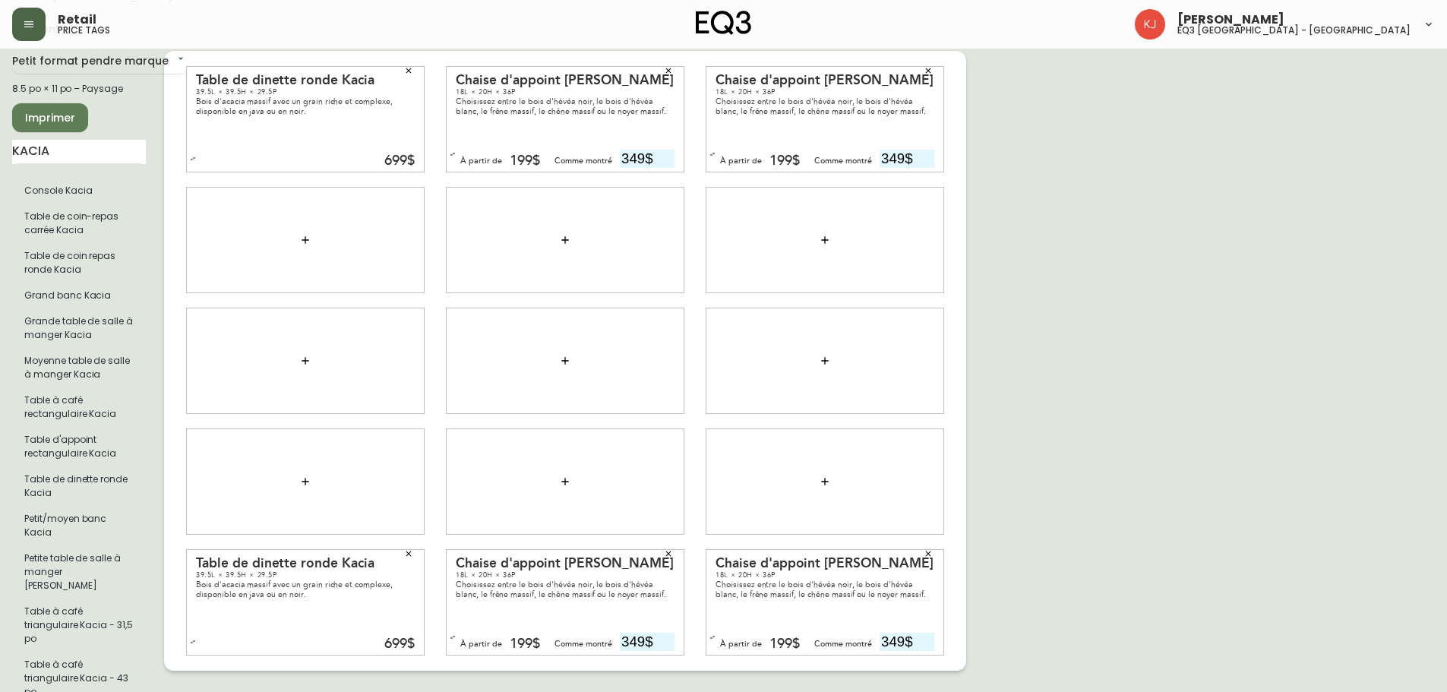
click at [32, 21] on icon "button" at bounding box center [28, 24] width 9 height 6
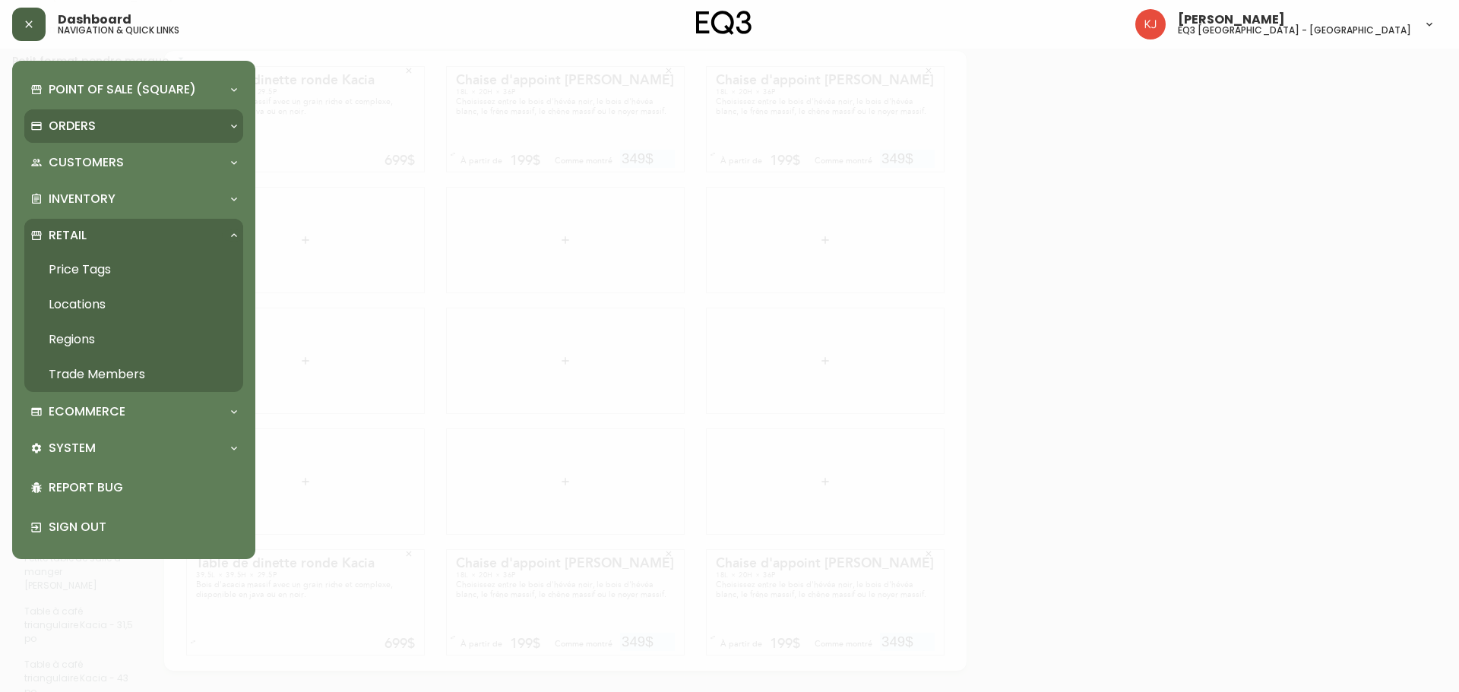
scroll to position [77, 0]
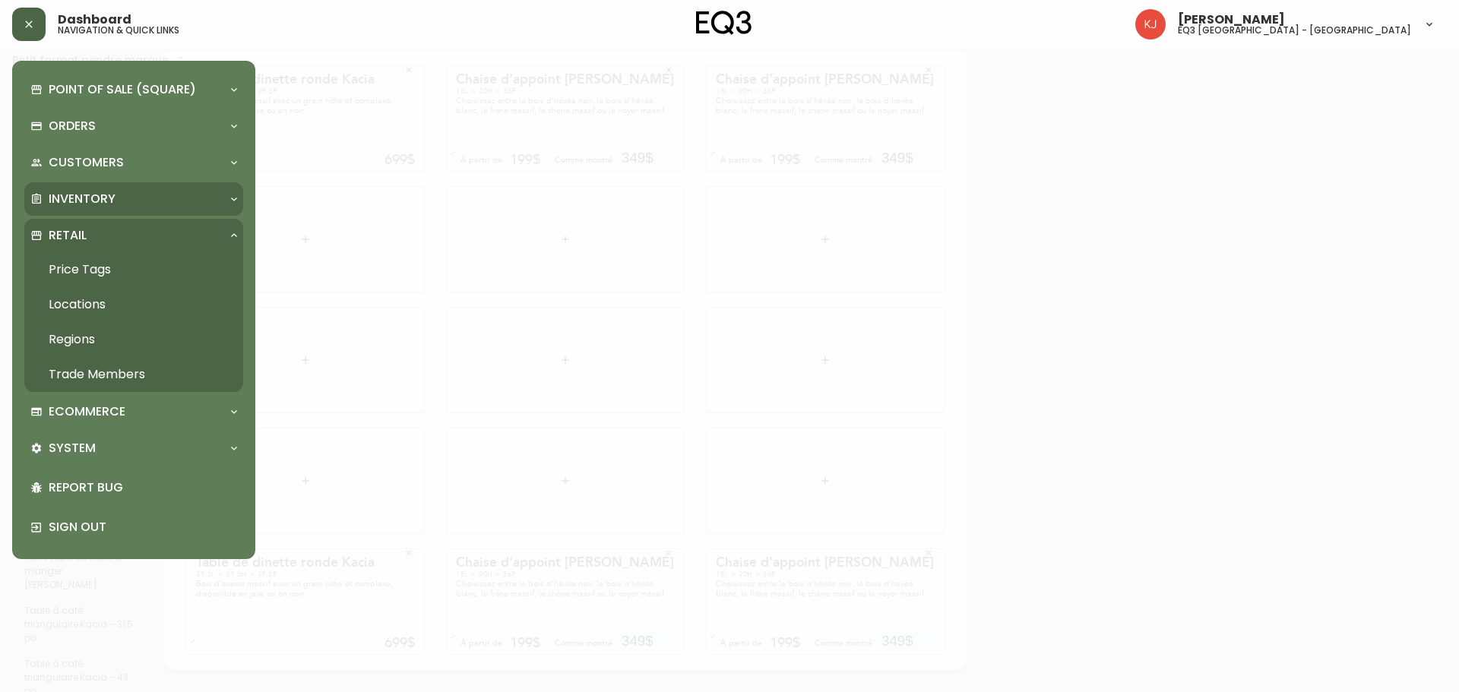
click at [99, 199] on p "Inventory" at bounding box center [82, 199] width 67 height 17
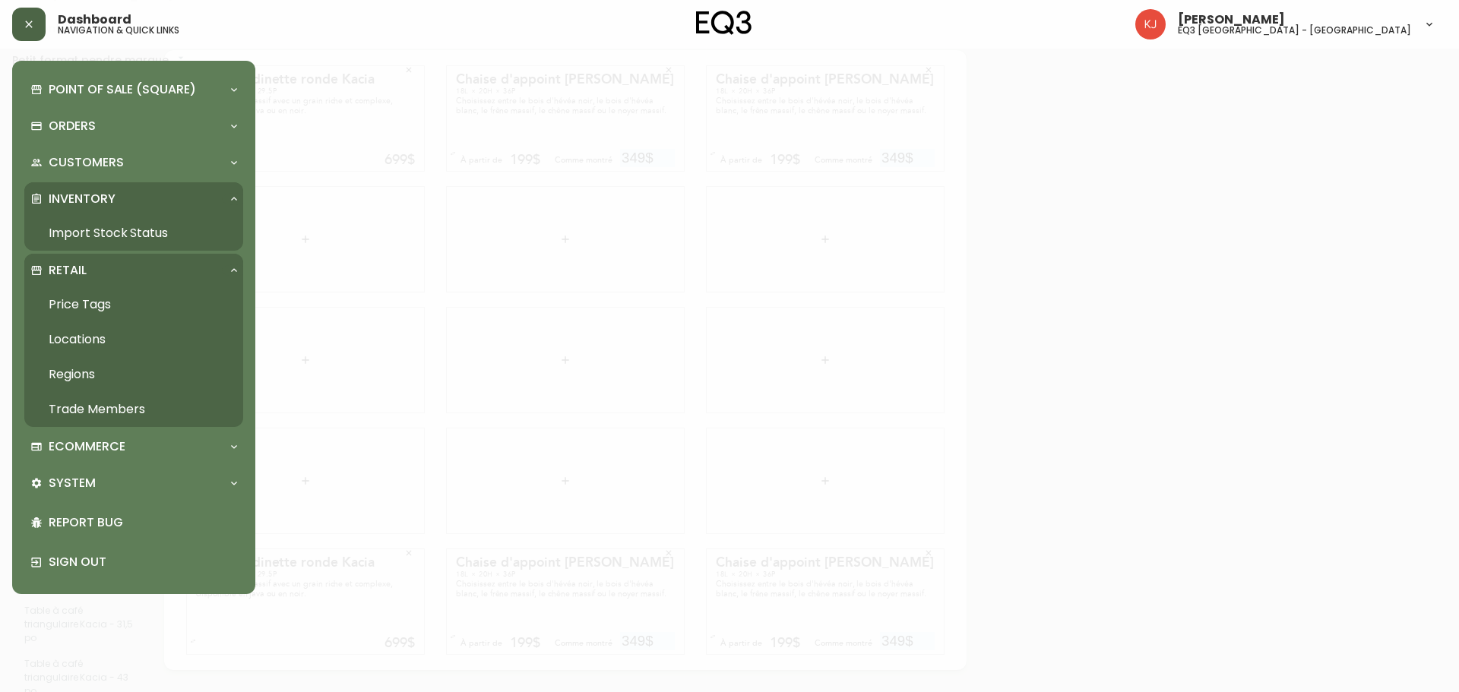
click at [101, 226] on link "Import Stock Status" at bounding box center [133, 233] width 219 height 35
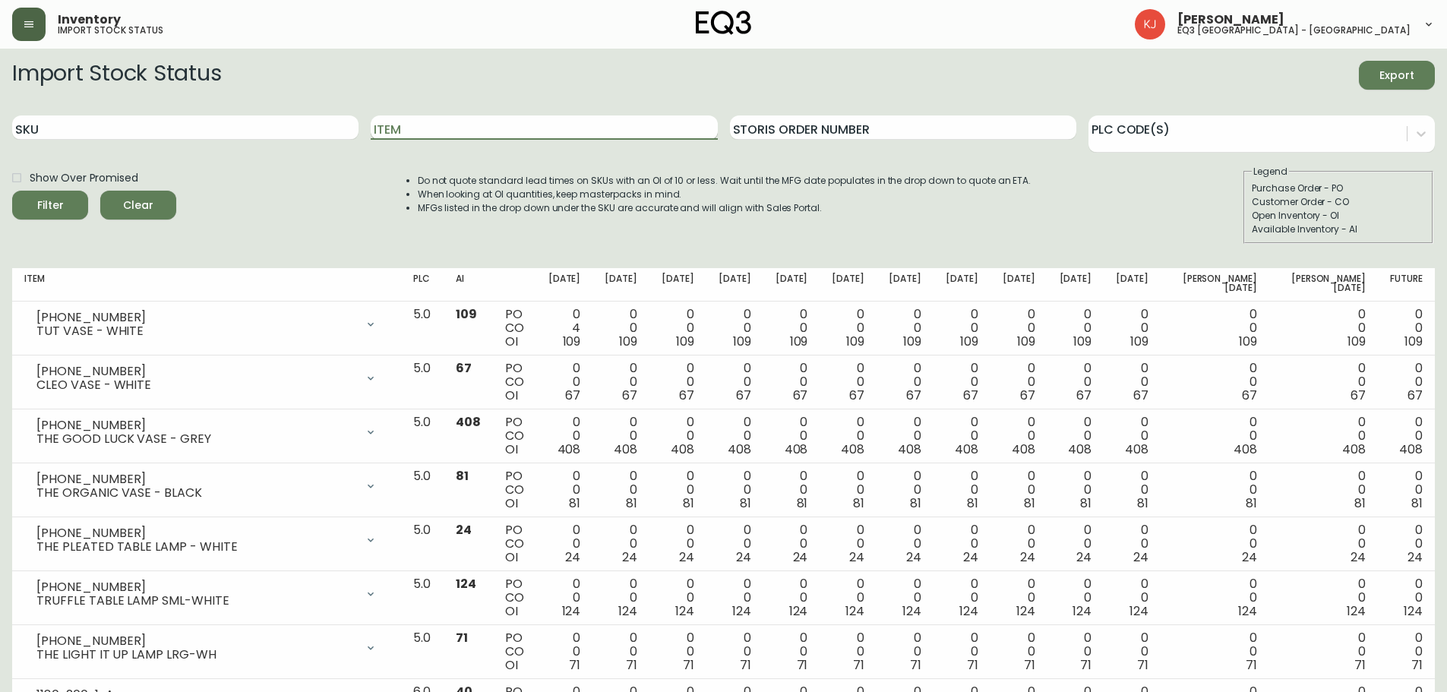
click at [419, 134] on input "Item" at bounding box center [544, 127] width 346 height 24
click at [12, 191] on button "Filter" at bounding box center [50, 205] width 76 height 29
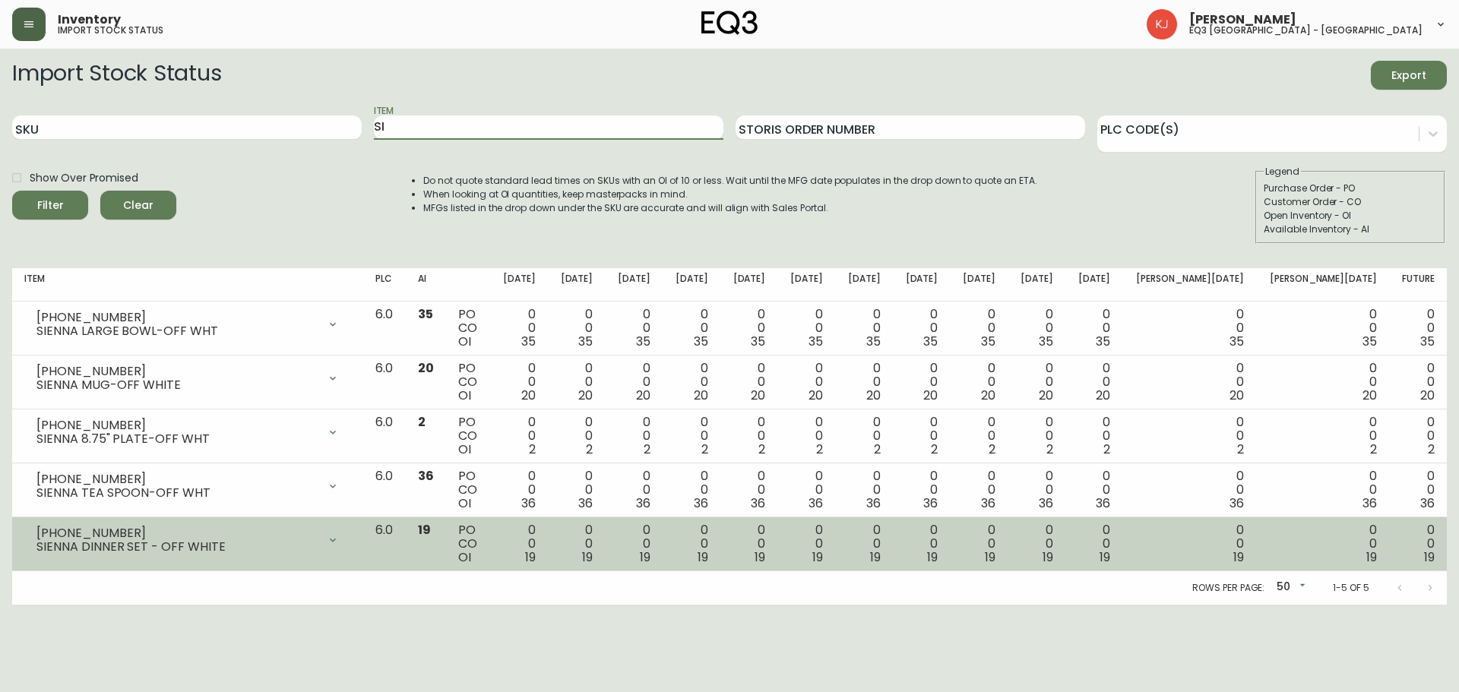
type input "S"
type input "RAVAL"
click at [12, 191] on button "Filter" at bounding box center [50, 205] width 76 height 29
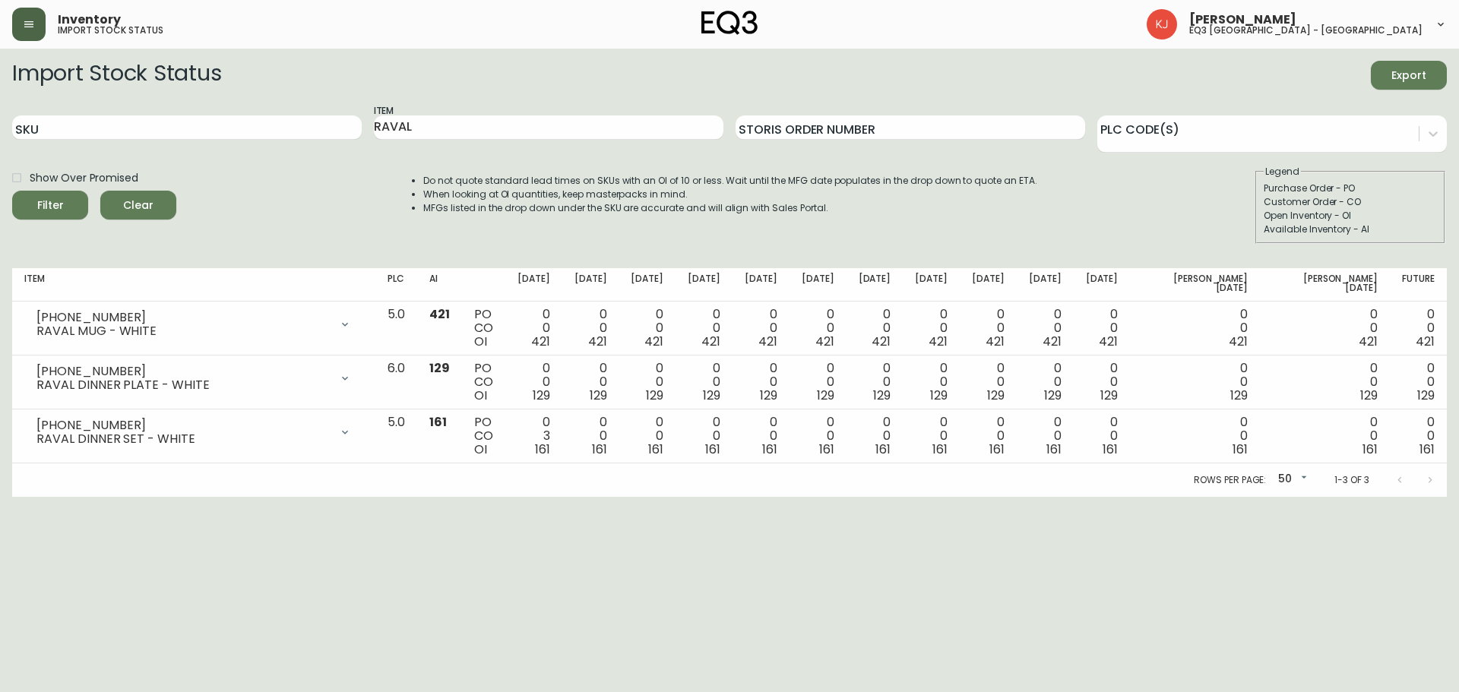
click at [110, 497] on html "Inventory import stock status [PERSON_NAME] eq3 [GEOGRAPHIC_DATA] - [GEOGRAPHIC…" at bounding box center [729, 248] width 1459 height 497
